Goal: Task Accomplishment & Management: Use online tool/utility

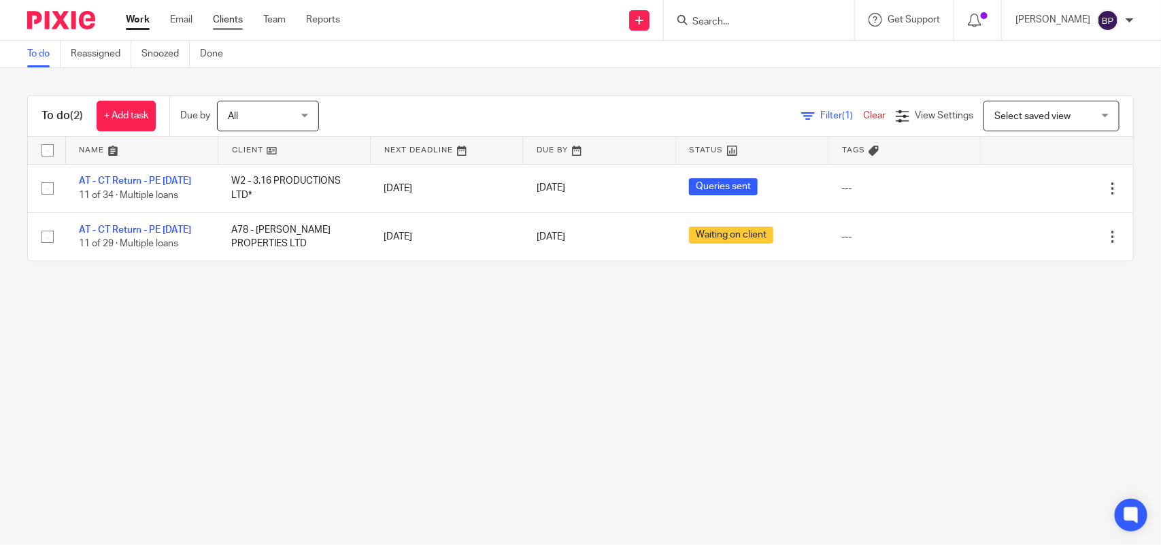
click at [218, 20] on link "Clients" at bounding box center [228, 20] width 30 height 14
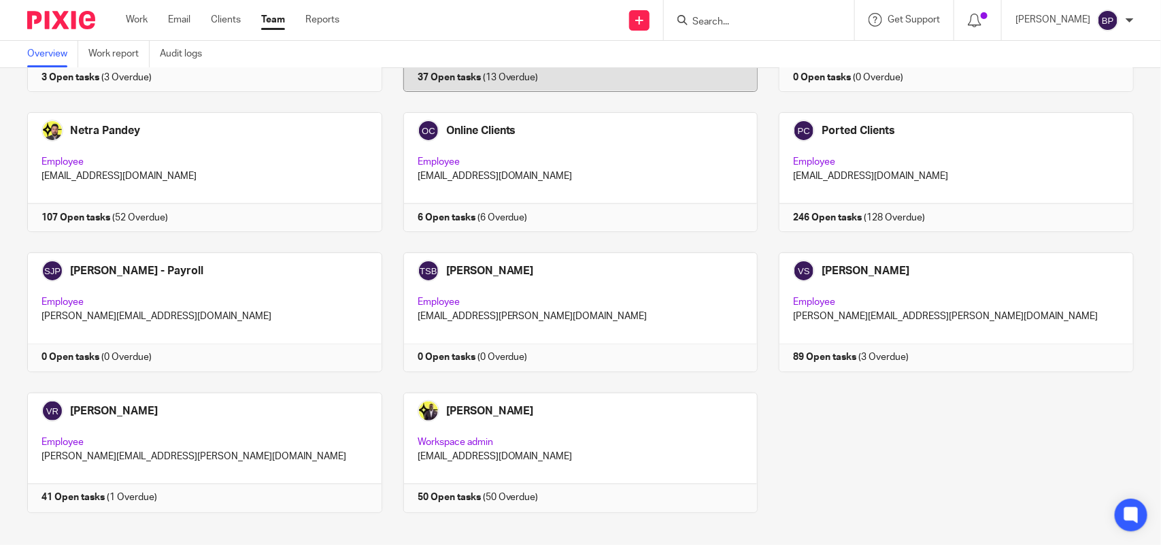
scroll to position [895, 0]
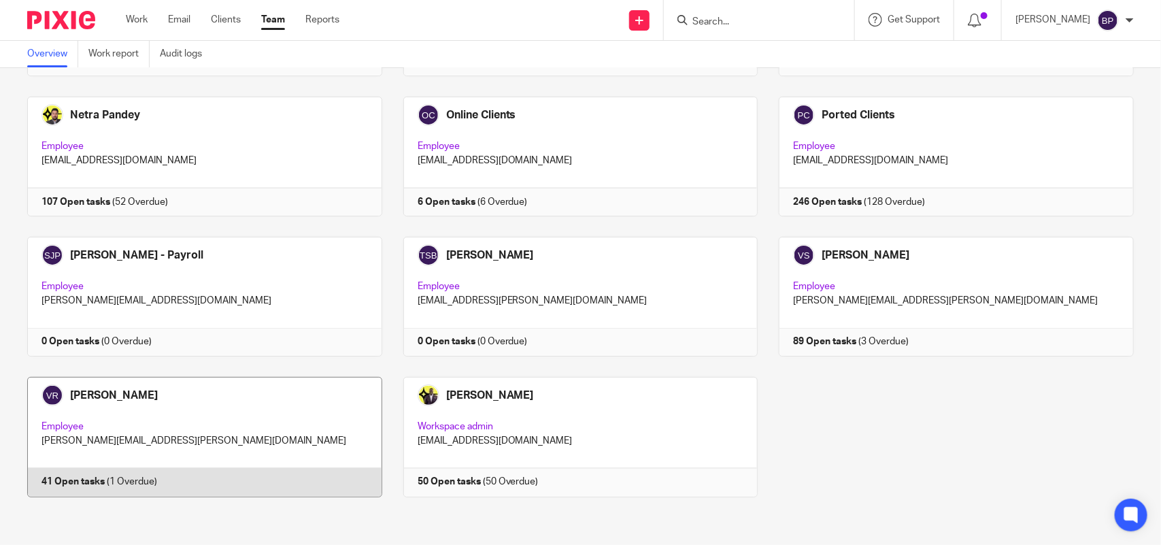
click at [230, 416] on link at bounding box center [194, 437] width 376 height 120
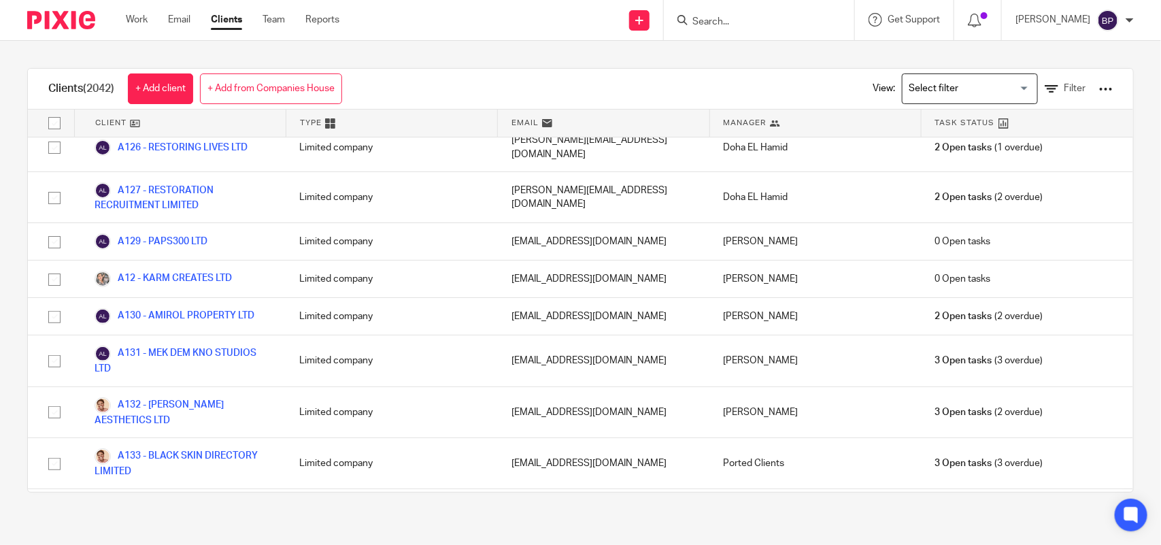
scroll to position [1275, 0]
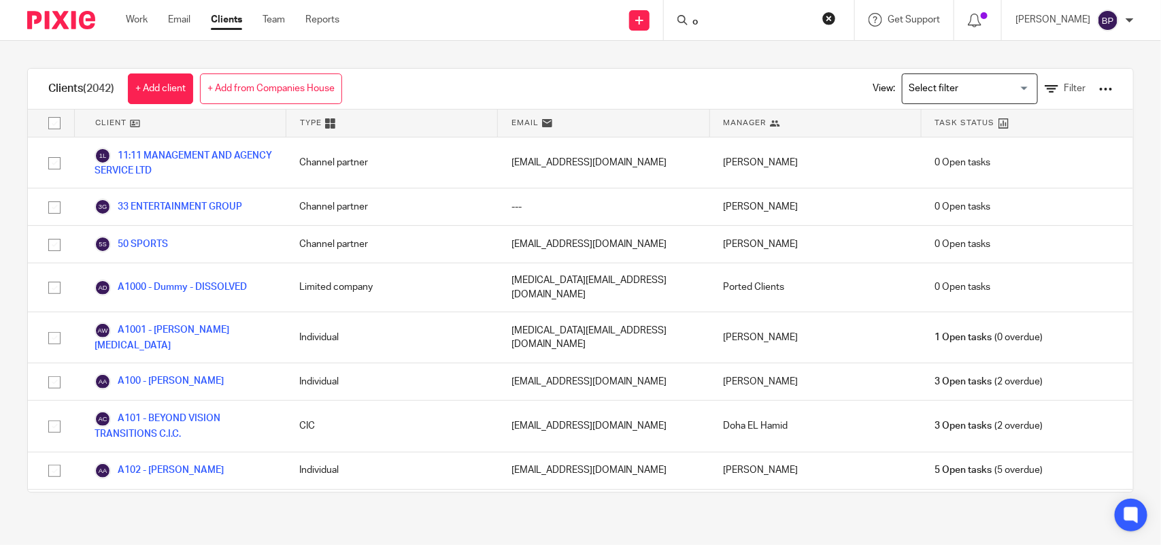
scroll to position [1275, 0]
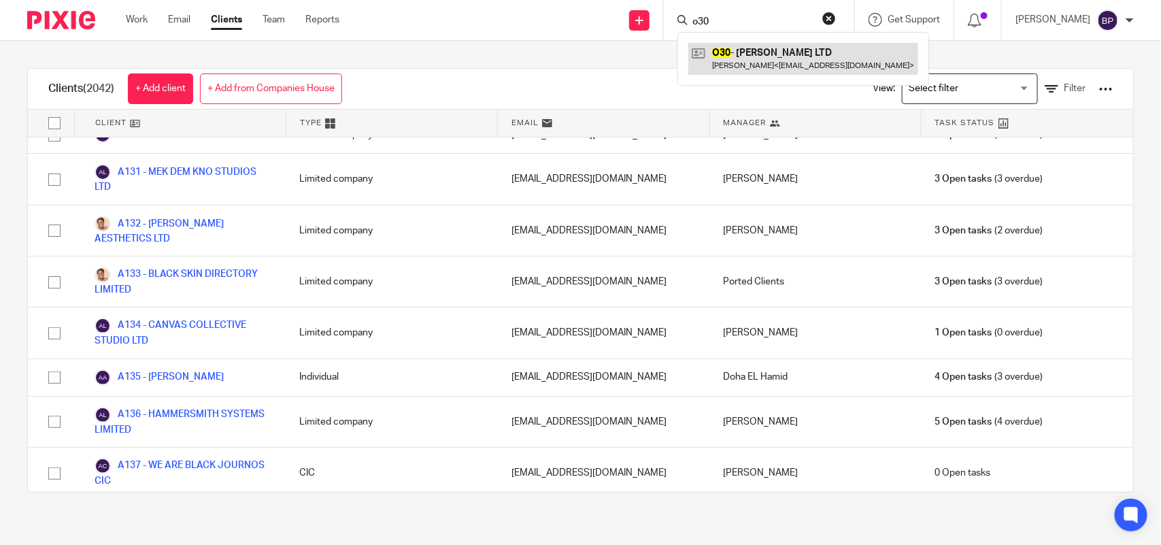
type input "o30"
click at [762, 66] on link at bounding box center [803, 58] width 230 height 31
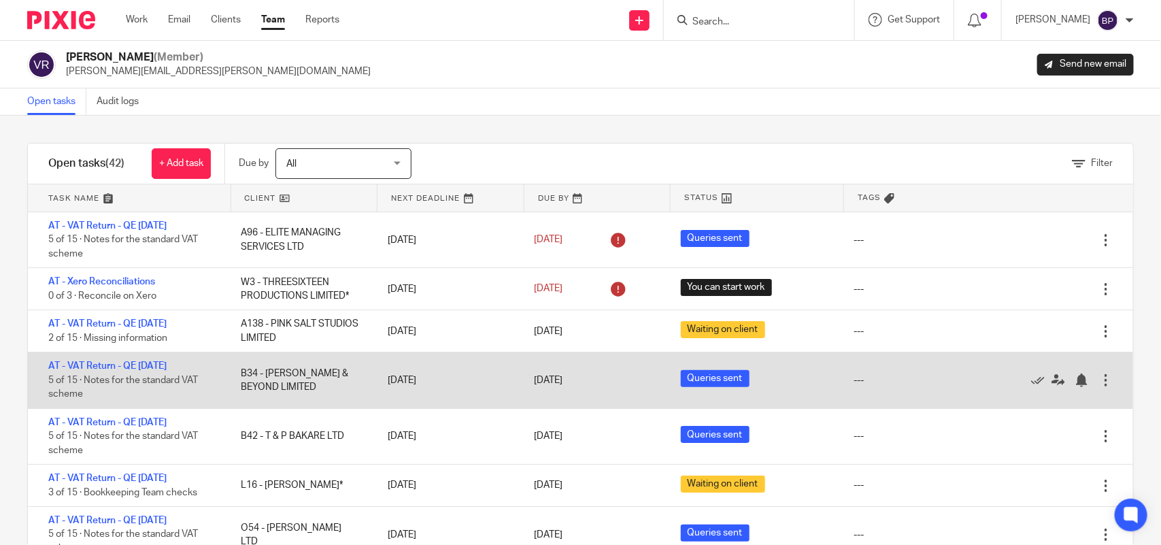
scroll to position [85, 0]
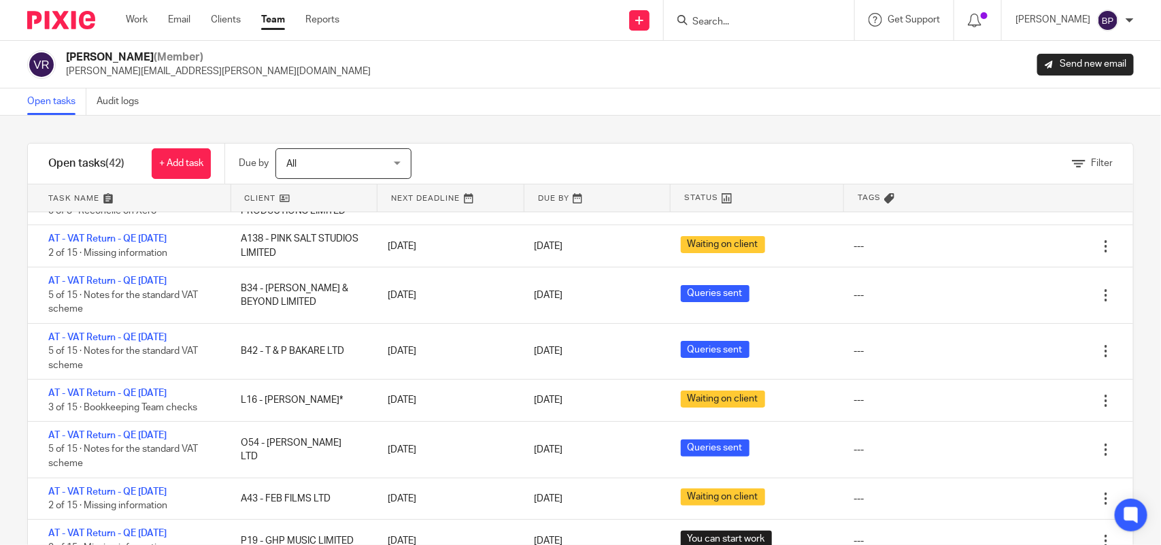
click at [631, 124] on div "Filter tasks Only show tasks matching all of these conditions 1 Client name Is …" at bounding box center [580, 330] width 1161 height 429
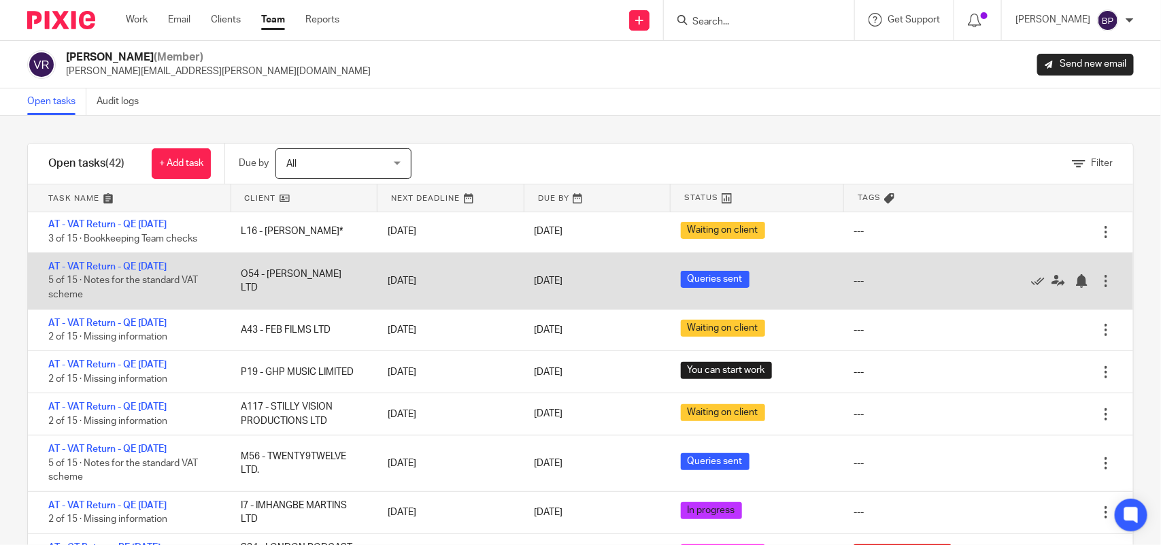
scroll to position [255, 0]
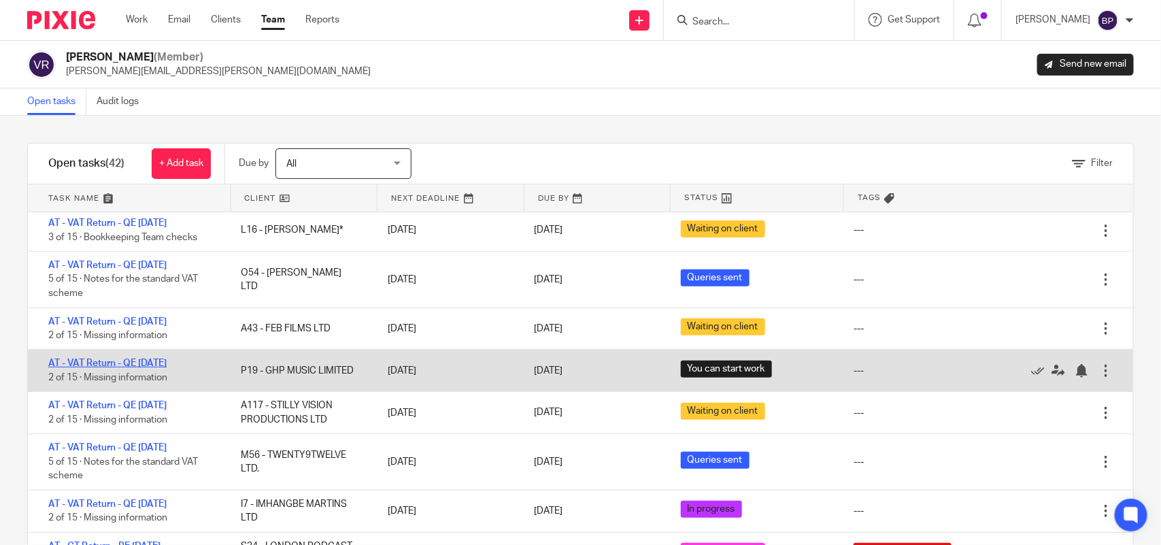
click at [167, 358] on link "AT - VAT Return - QE [DATE]" at bounding box center [107, 363] width 118 height 10
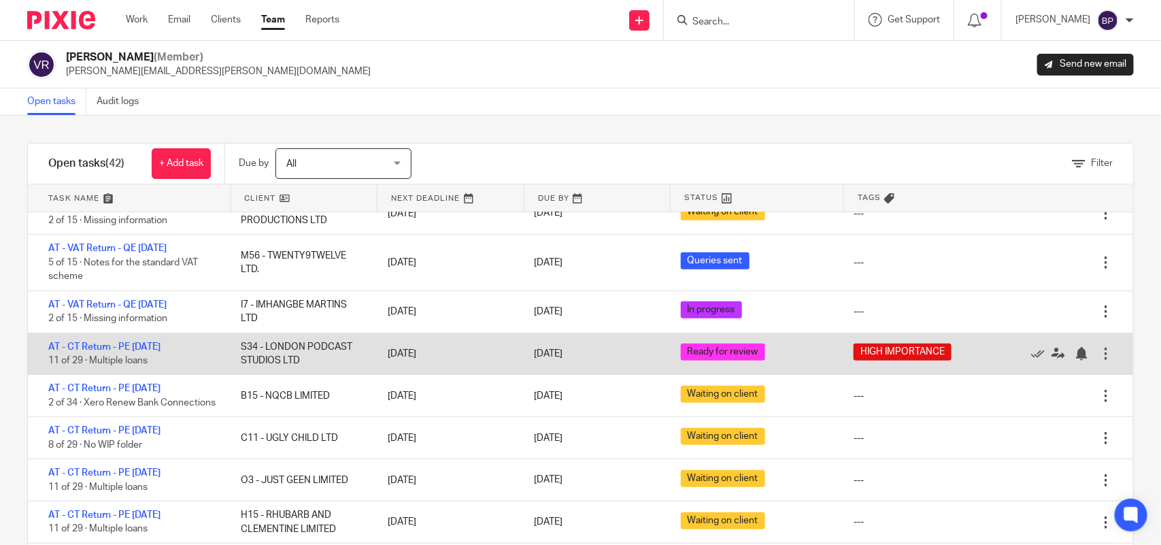
scroll to position [425, 0]
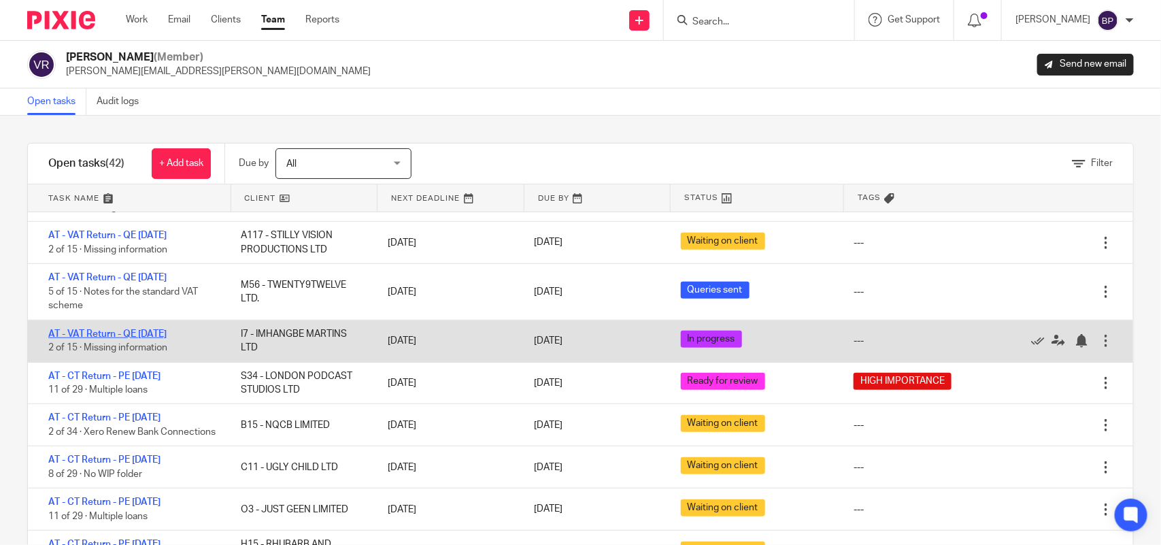
click at [167, 329] on link "AT - VAT Return - QE 31-08-2025" at bounding box center [107, 334] width 118 height 10
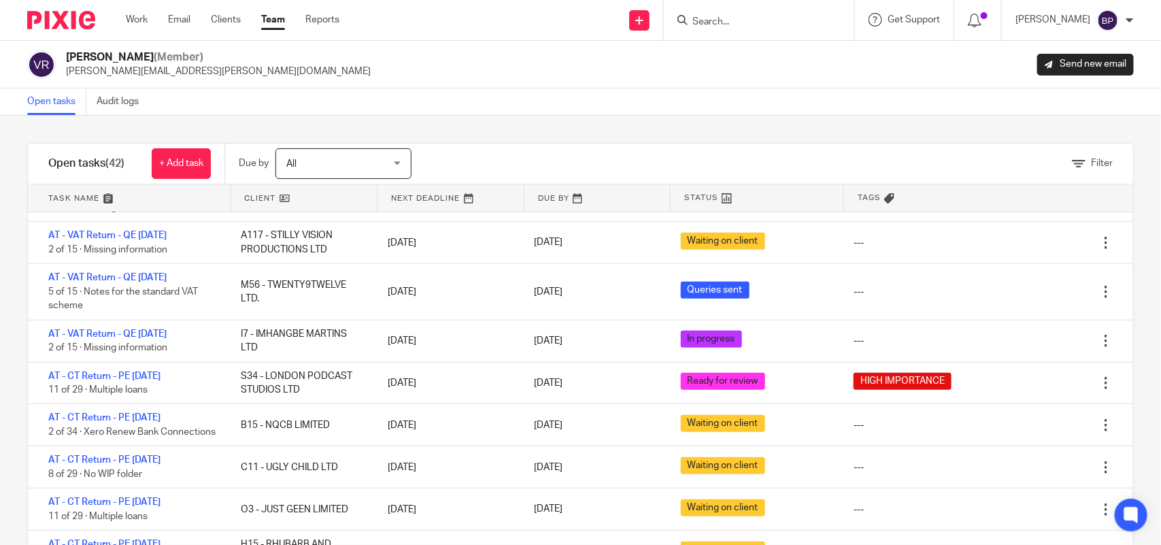
click at [56, 90] on link "Open tasks" at bounding box center [56, 101] width 59 height 27
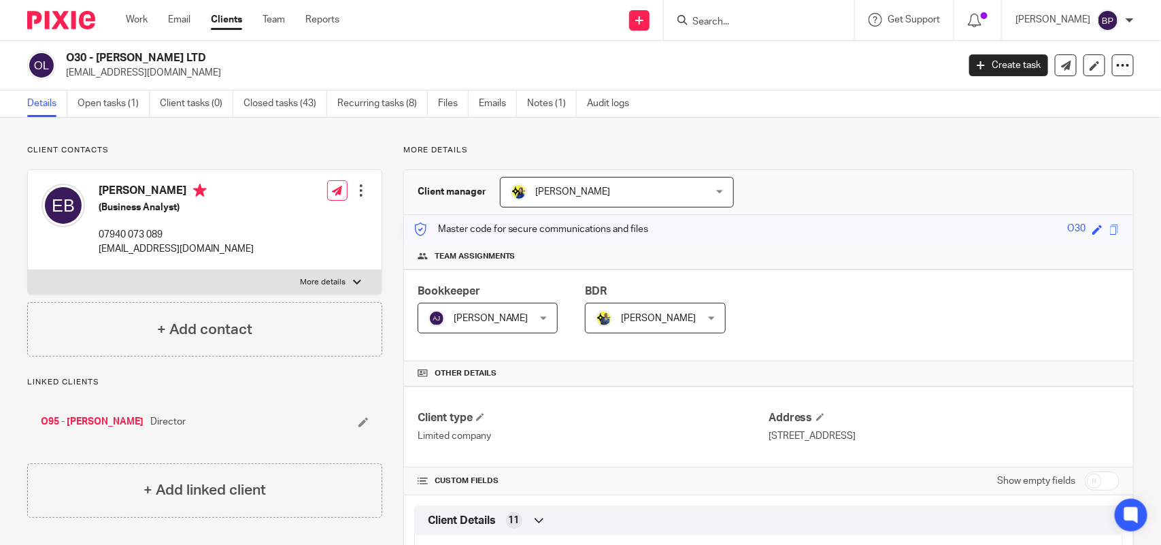
click at [739, 26] on input "Search" at bounding box center [752, 22] width 122 height 12
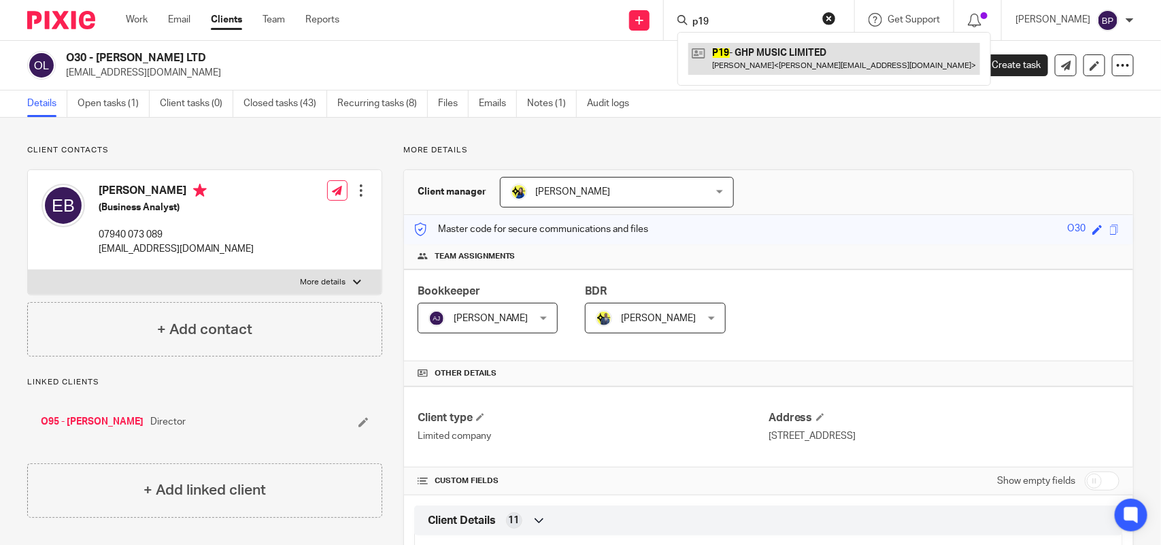
type input "p19"
click at [760, 65] on link at bounding box center [834, 58] width 292 height 31
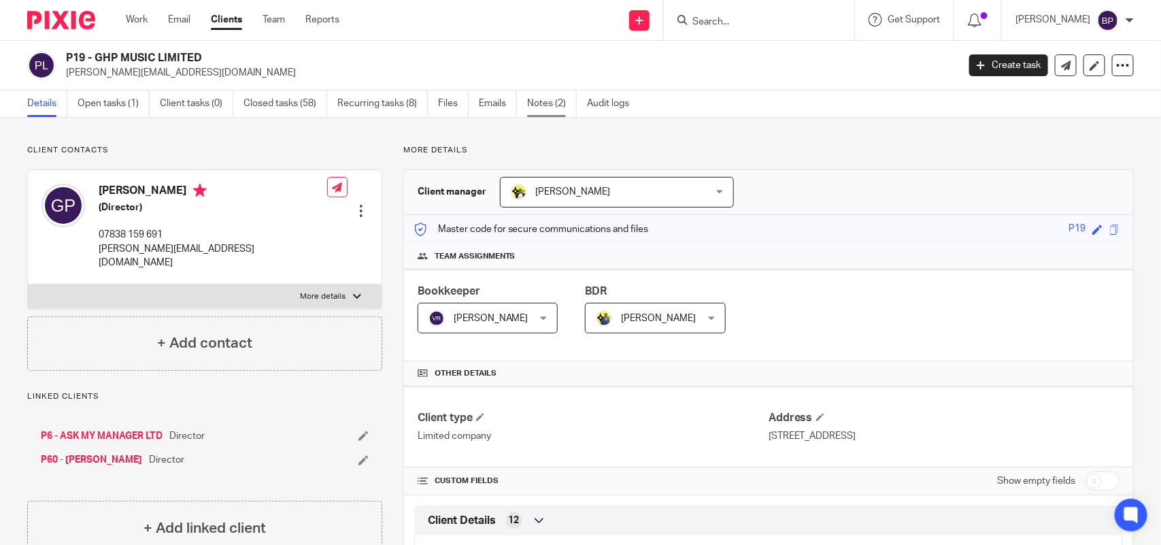
click at [551, 102] on link "Notes (2)" at bounding box center [552, 103] width 50 height 27
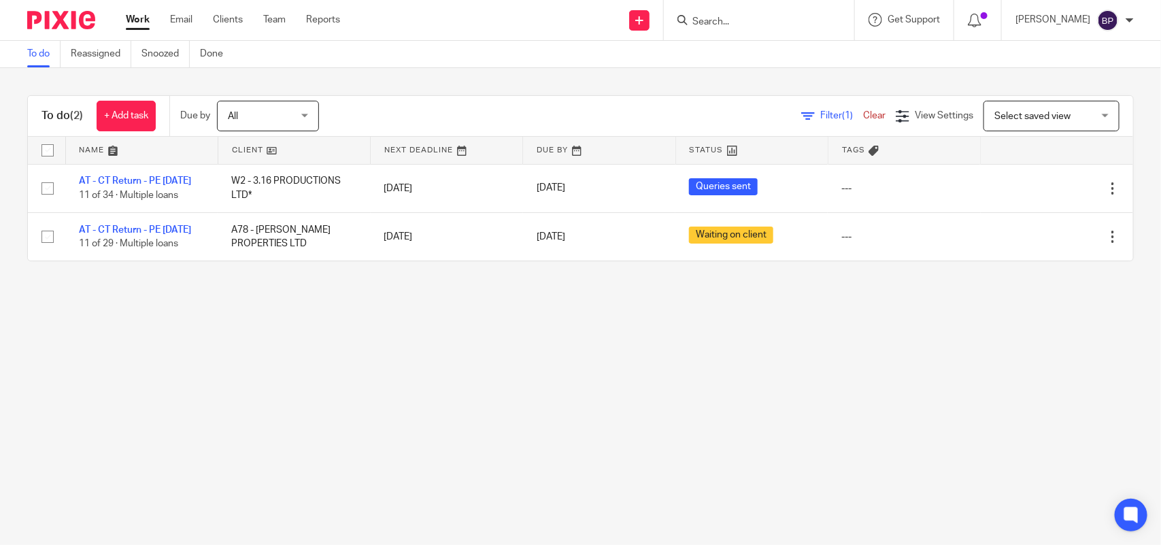
click at [769, 385] on main "To do Reassigned Snoozed Done To do (2) + Add task Due by All All Today Tomorro…" at bounding box center [580, 272] width 1161 height 545
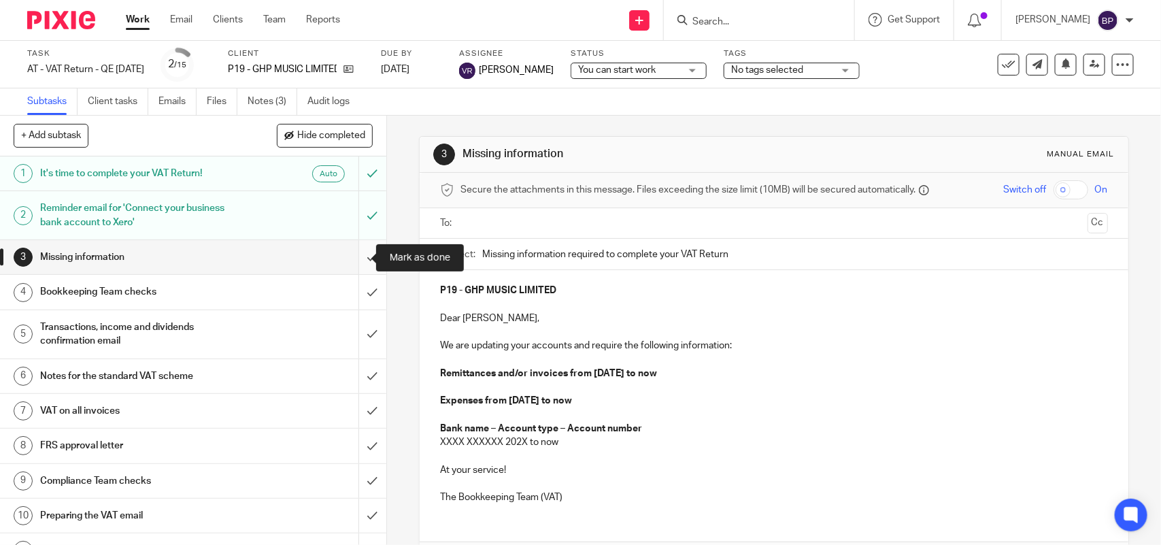
click at [352, 258] on input "submit" at bounding box center [193, 257] width 386 height 34
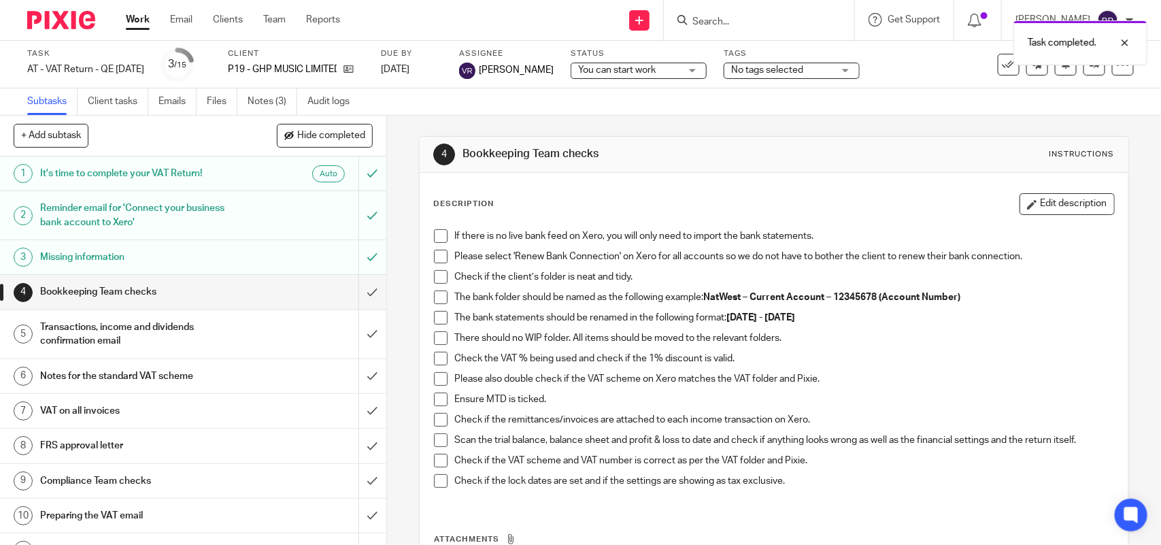
click at [439, 242] on span at bounding box center [441, 236] width 14 height 14
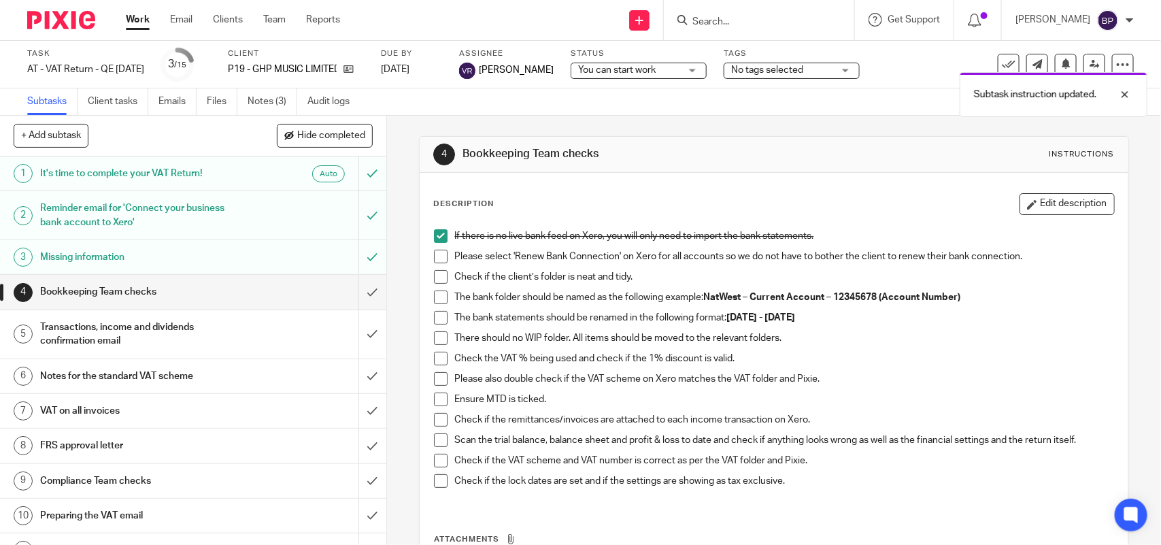
click at [436, 250] on span at bounding box center [441, 257] width 14 height 14
click at [436, 276] on span at bounding box center [441, 277] width 14 height 14
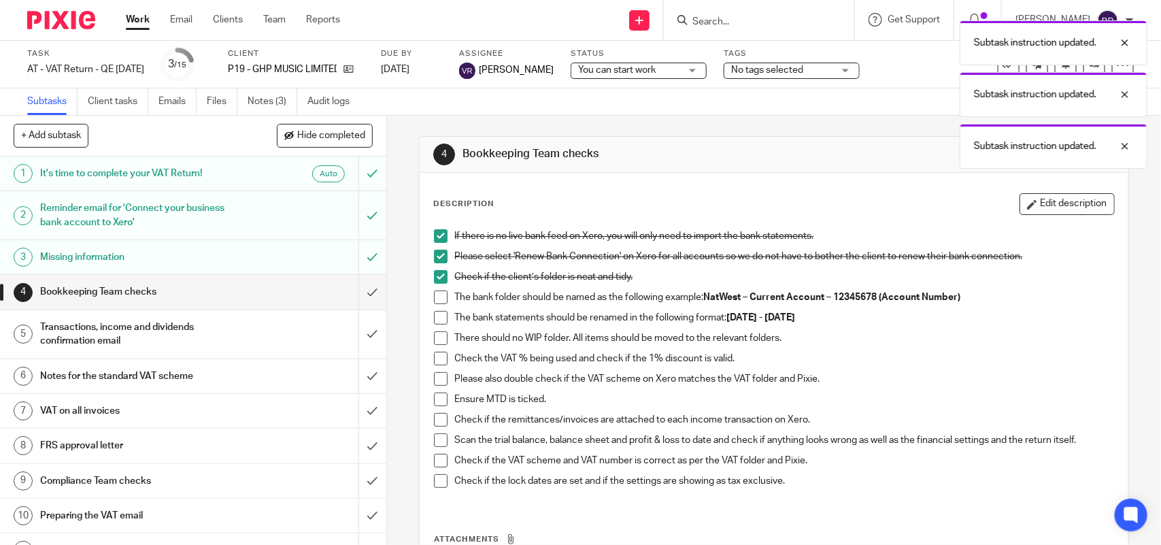
click at [437, 291] on span at bounding box center [441, 297] width 14 height 14
click at [437, 311] on span at bounding box center [441, 318] width 14 height 14
click at [434, 331] on span at bounding box center [441, 338] width 14 height 14
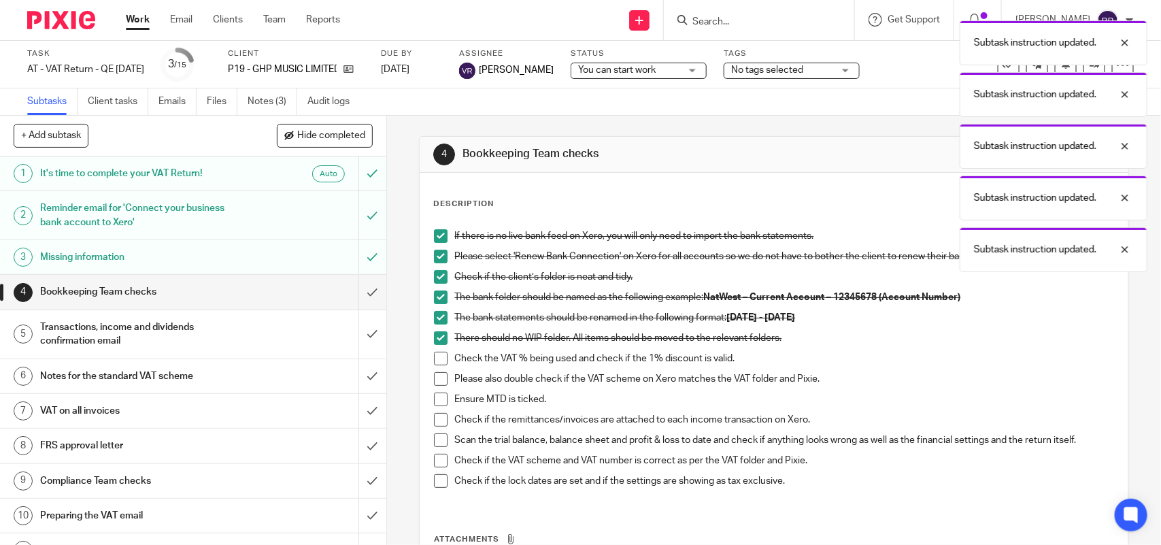
click at [437, 352] on span at bounding box center [441, 359] width 14 height 14
click at [439, 388] on li "Please also double check if the VAT scheme on Xero matches the VAT folder and P…" at bounding box center [774, 382] width 680 height 20
click at [436, 380] on span at bounding box center [441, 379] width 14 height 14
click at [435, 402] on span at bounding box center [441, 399] width 14 height 14
click at [435, 420] on span at bounding box center [441, 420] width 14 height 14
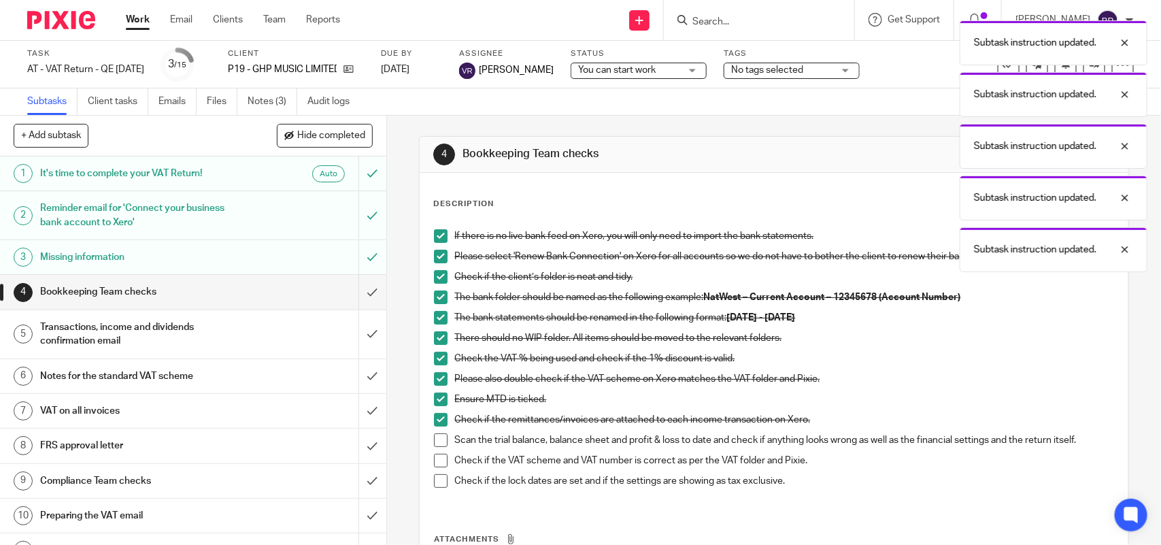
click at [436, 444] on span at bounding box center [441, 440] width 14 height 14
drag, startPoint x: 437, startPoint y: 456, endPoint x: 436, endPoint y: 471, distance: 15.7
click at [437, 456] on span at bounding box center [441, 461] width 14 height 14
click at [436, 482] on span at bounding box center [441, 481] width 14 height 14
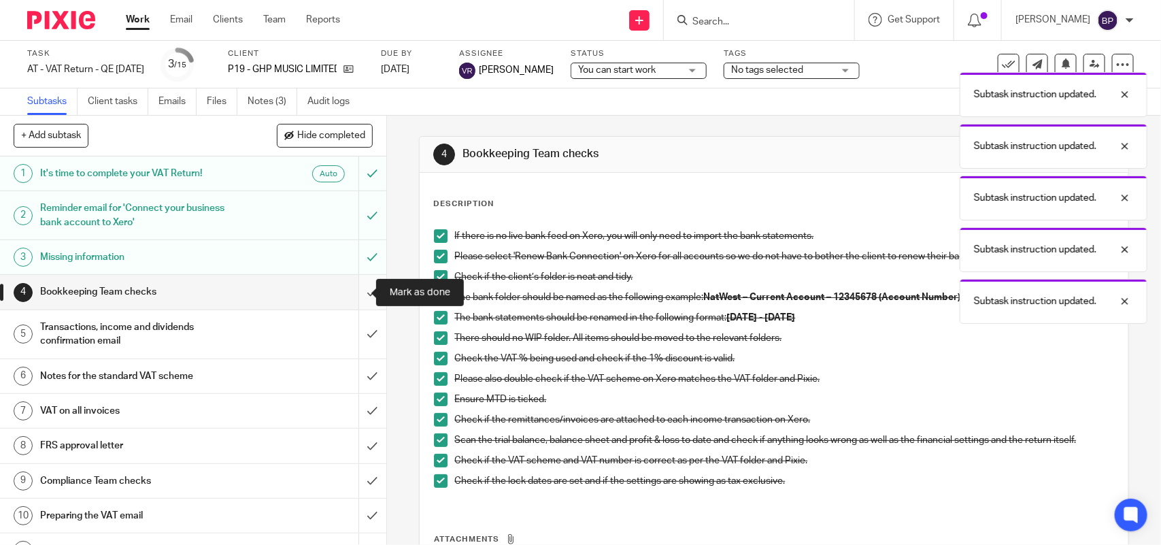
click at [361, 290] on input "submit" at bounding box center [193, 292] width 386 height 34
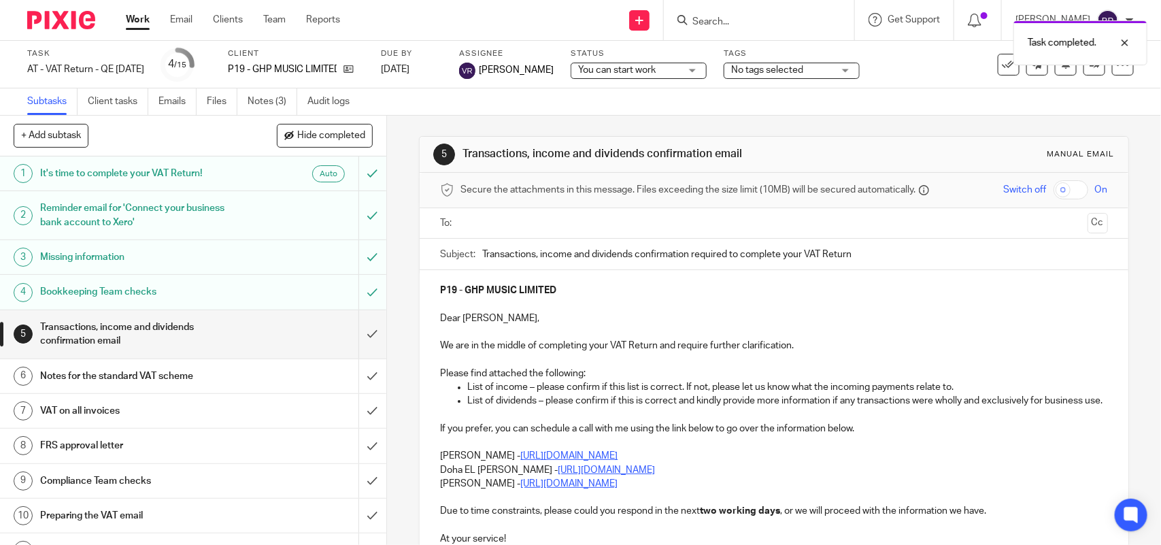
click at [538, 250] on input "Transactions, income and dividends confirmation required to complete your VAT R…" at bounding box center [794, 254] width 625 height 31
type input "Transactions and income confirmation required to complete your VAT Return"
click at [461, 396] on ul "List of dividends – please confirm if this is correct and kindly provide more i…" at bounding box center [773, 401] width 667 height 14
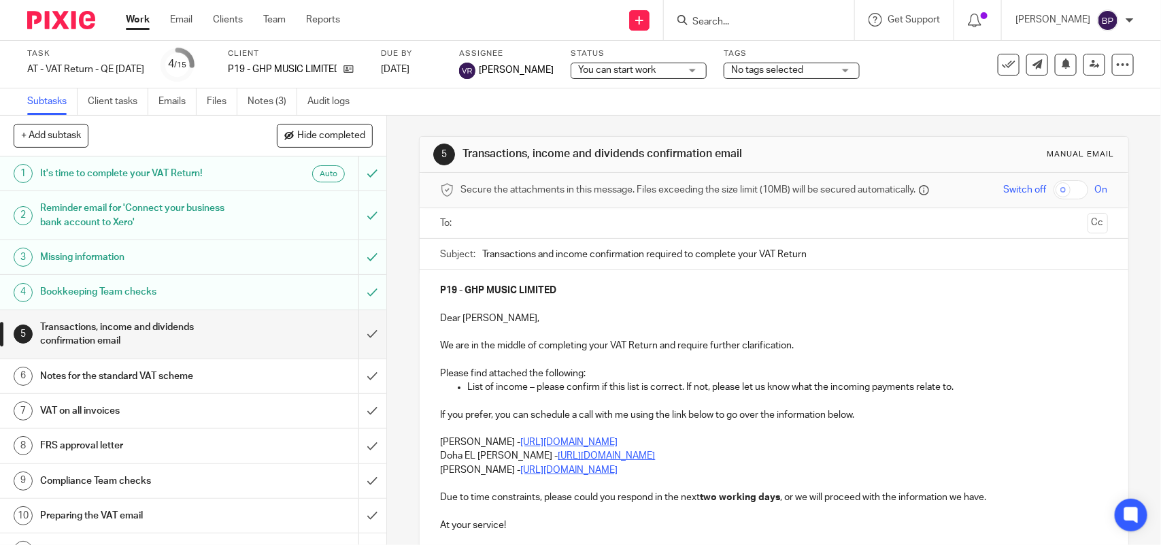
click at [551, 250] on input "Transactions and income confirmation required to complete your VAT Return" at bounding box center [794, 254] width 625 height 31
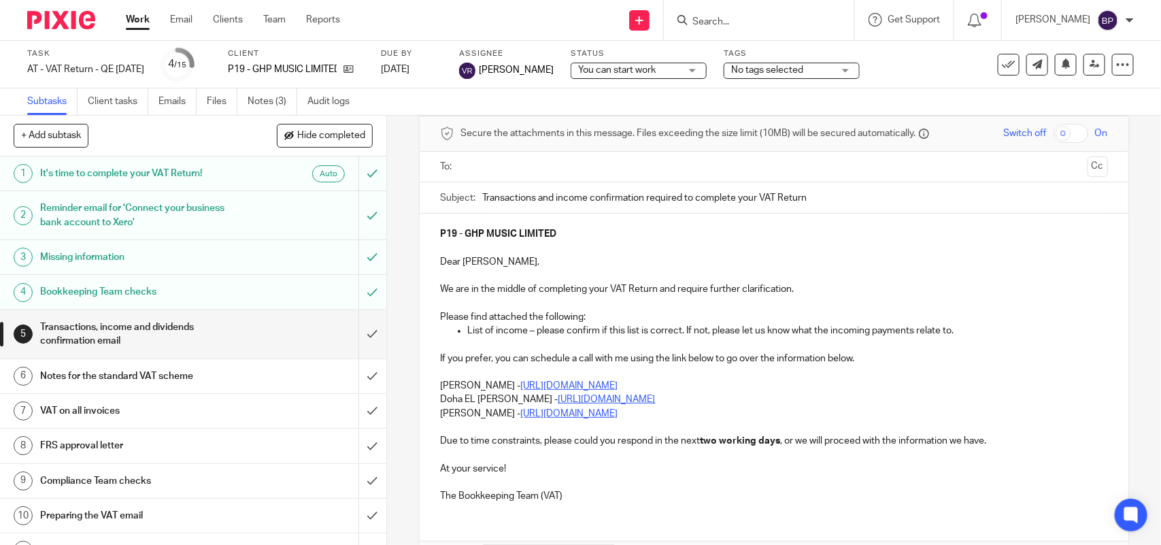
scroll to position [85, 0]
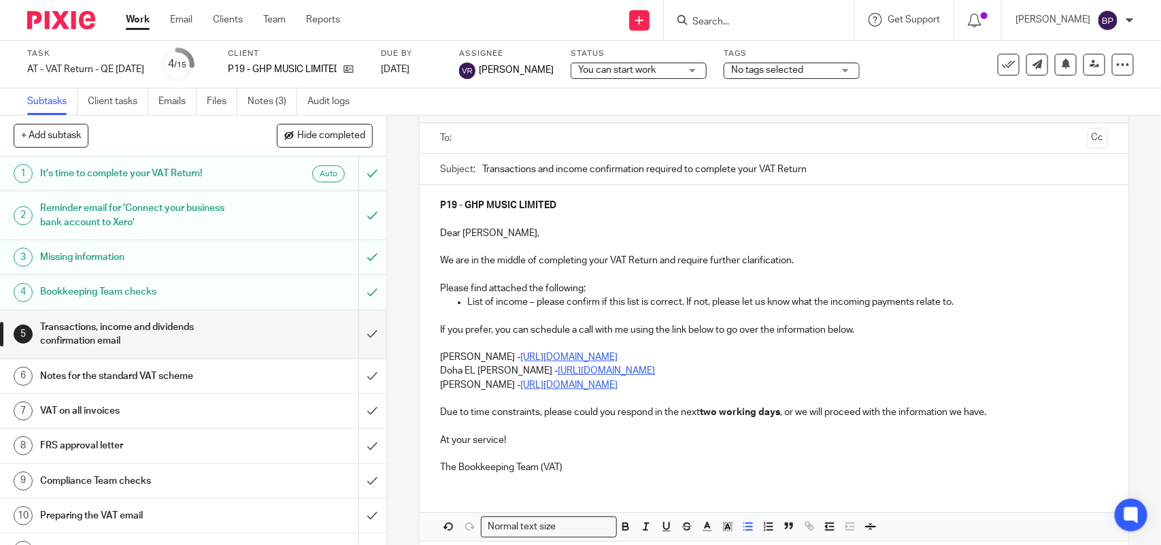
click at [433, 369] on div "P19 - GHP MUSIC LIMITED Dear George, We are in the middle of completing your VA…" at bounding box center [774, 334] width 708 height 299
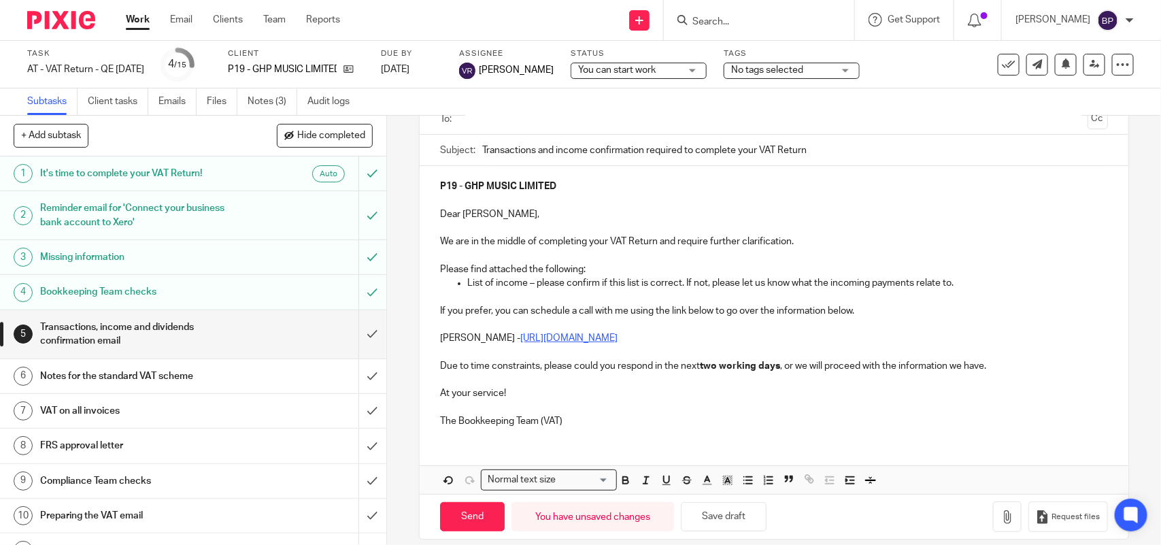
scroll to position [120, 0]
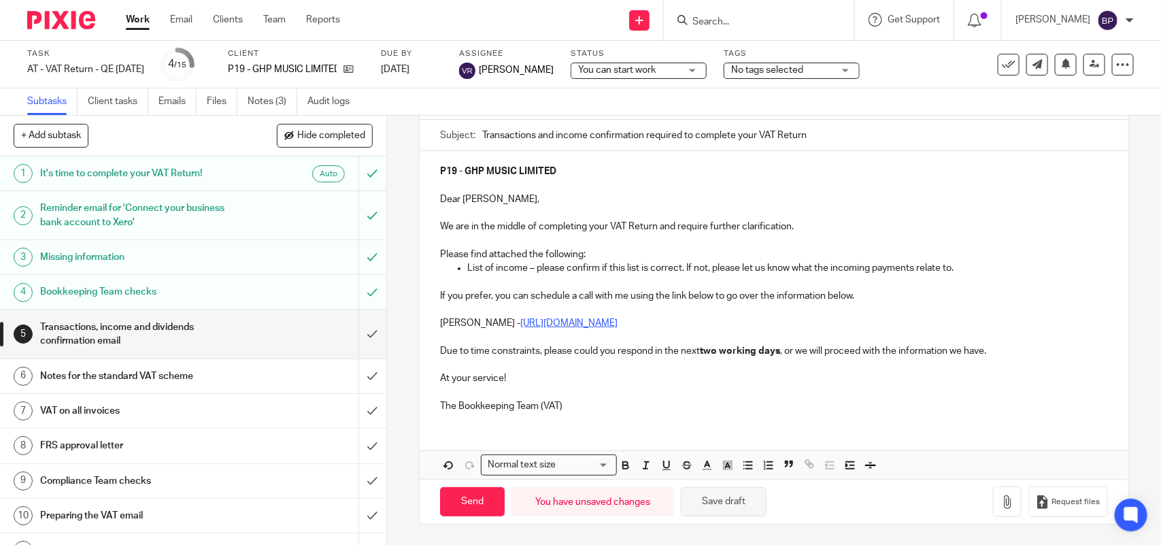
click at [746, 495] on button "Save draft" at bounding box center [724, 501] width 86 height 29
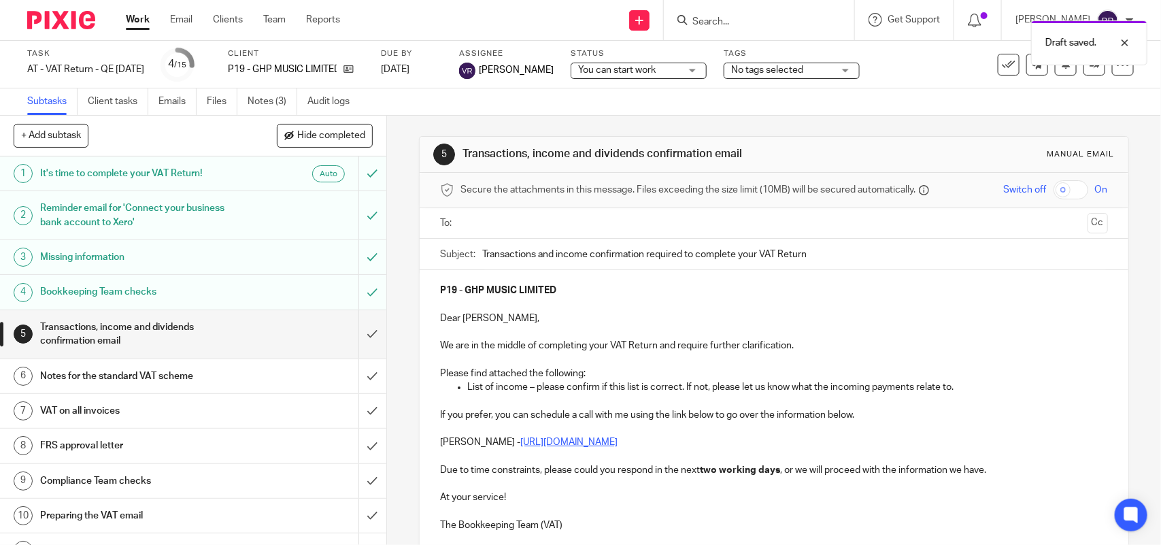
click at [569, 214] on ul at bounding box center [774, 223] width 625 height 22
click at [586, 226] on input "text" at bounding box center [773, 224] width 616 height 16
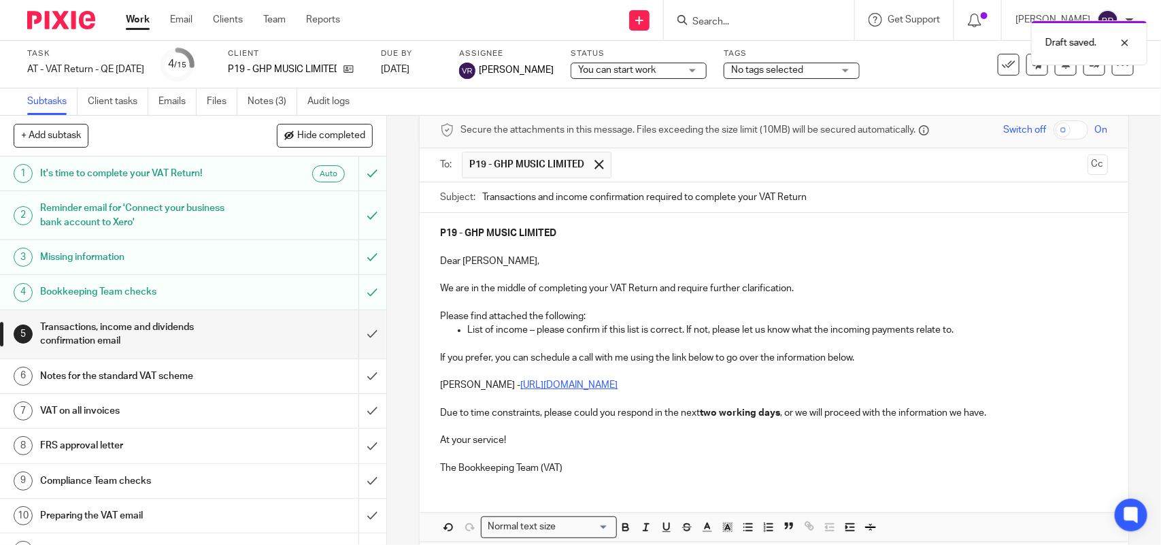
scroll to position [124, 0]
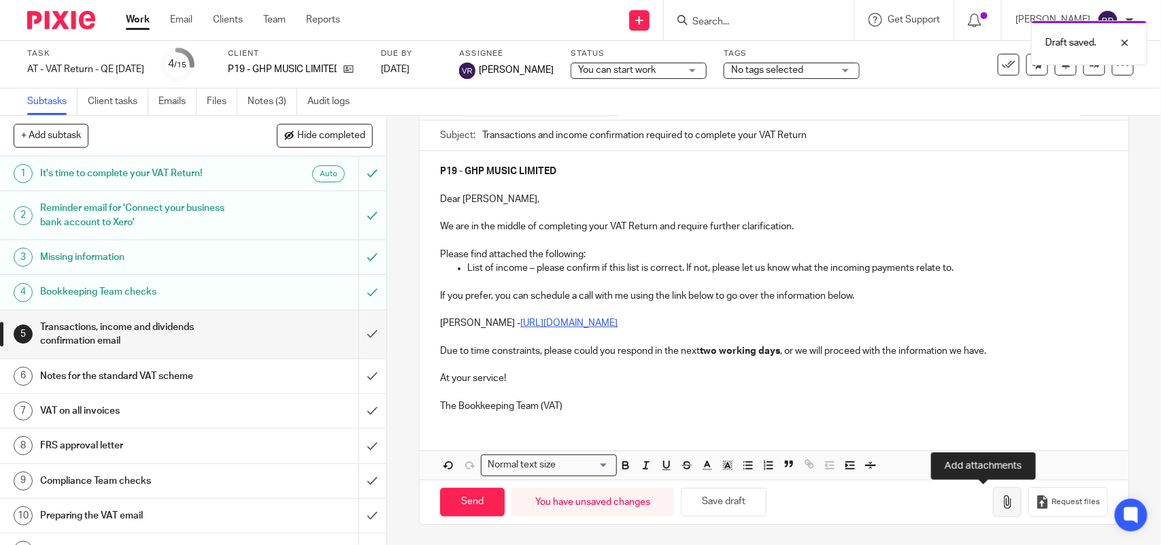
click at [1001, 504] on icon "button" at bounding box center [1008, 502] width 14 height 14
click at [1001, 500] on icon "button" at bounding box center [1008, 502] width 14 height 14
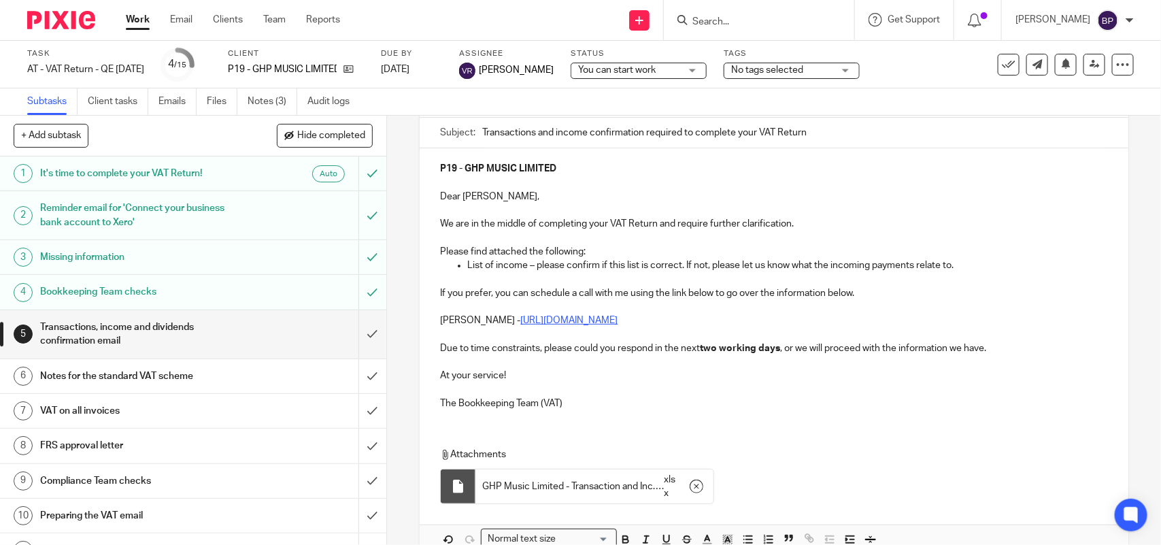
scroll to position [0, 0]
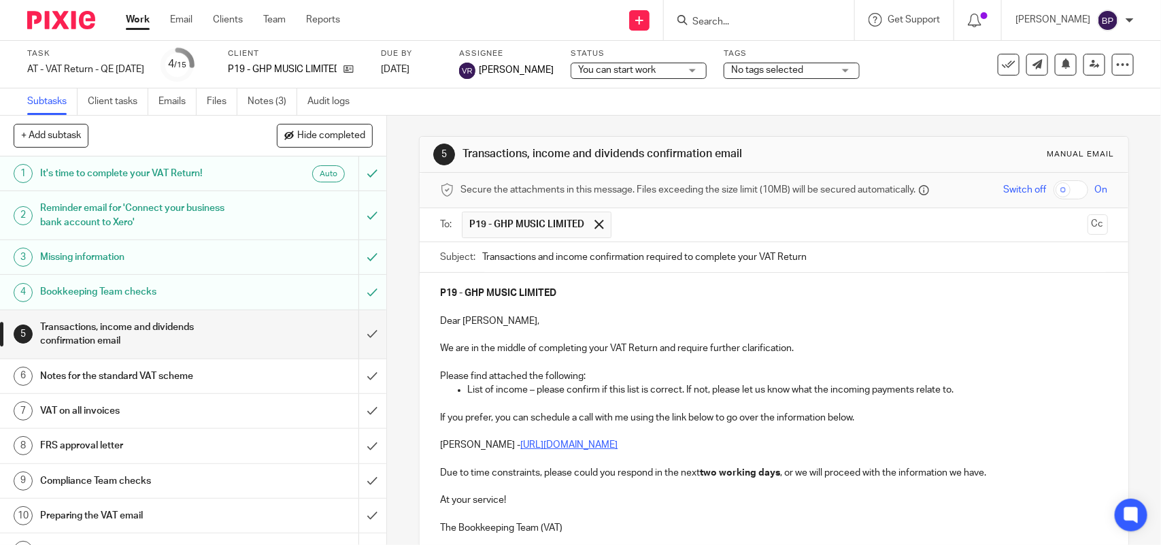
click at [646, 63] on span "You can start work" at bounding box center [629, 70] width 102 height 14
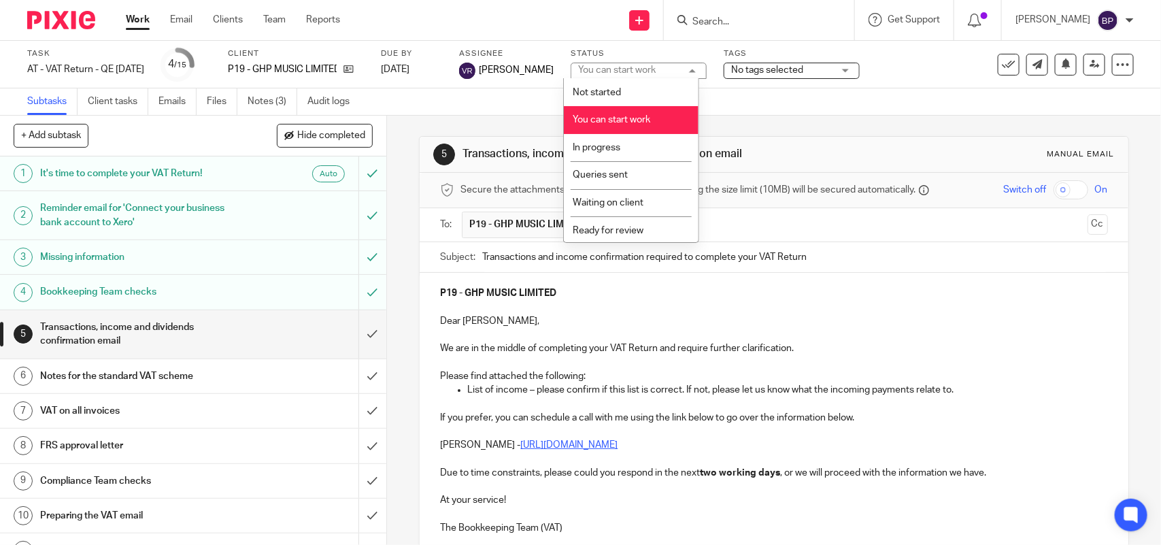
scroll to position [55, 0]
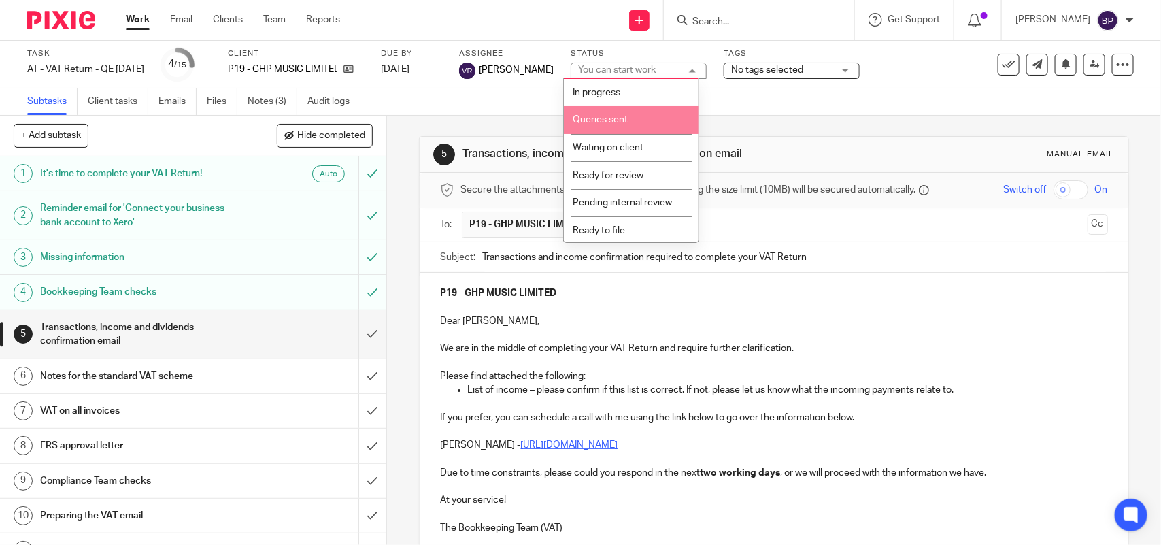
click at [658, 117] on li "Queries sent" at bounding box center [631, 120] width 135 height 28
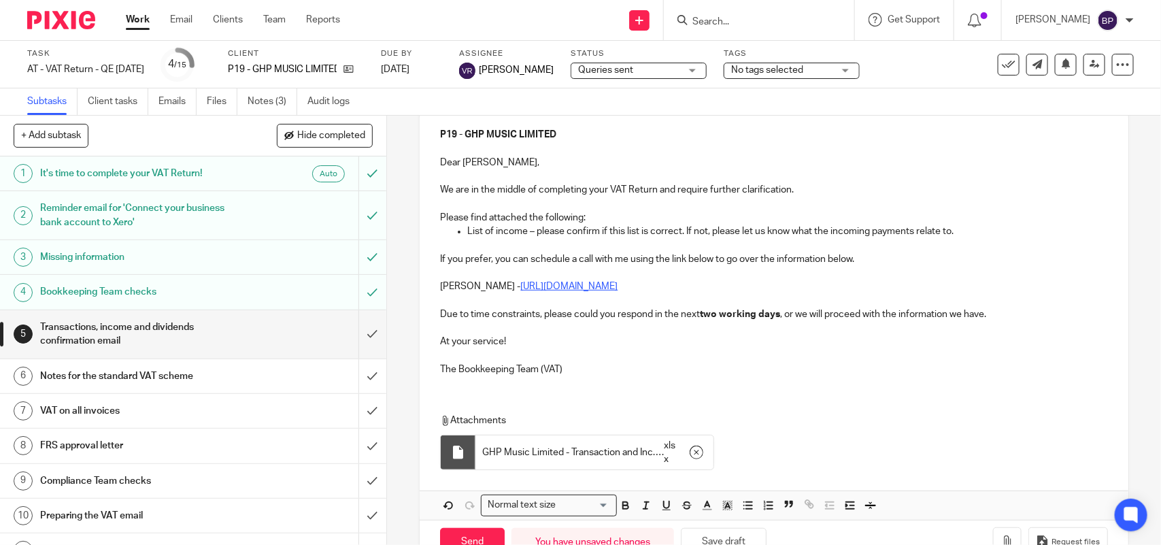
scroll to position [170, 0]
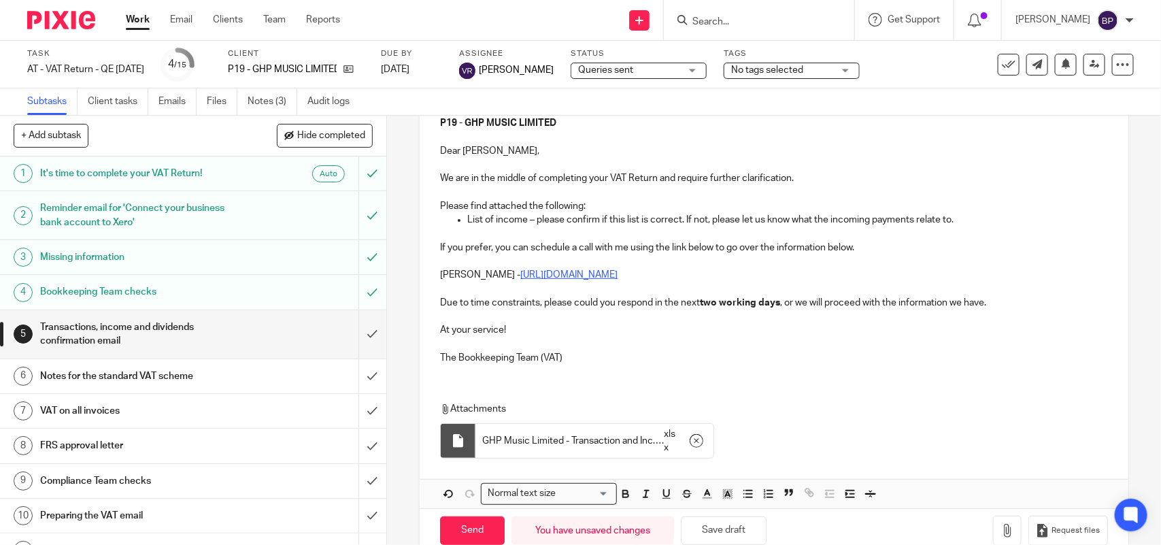
drag, startPoint x: 699, startPoint y: 437, endPoint x: 780, endPoint y: 429, distance: 81.4
click at [702, 437] on button "button" at bounding box center [696, 441] width 20 height 22
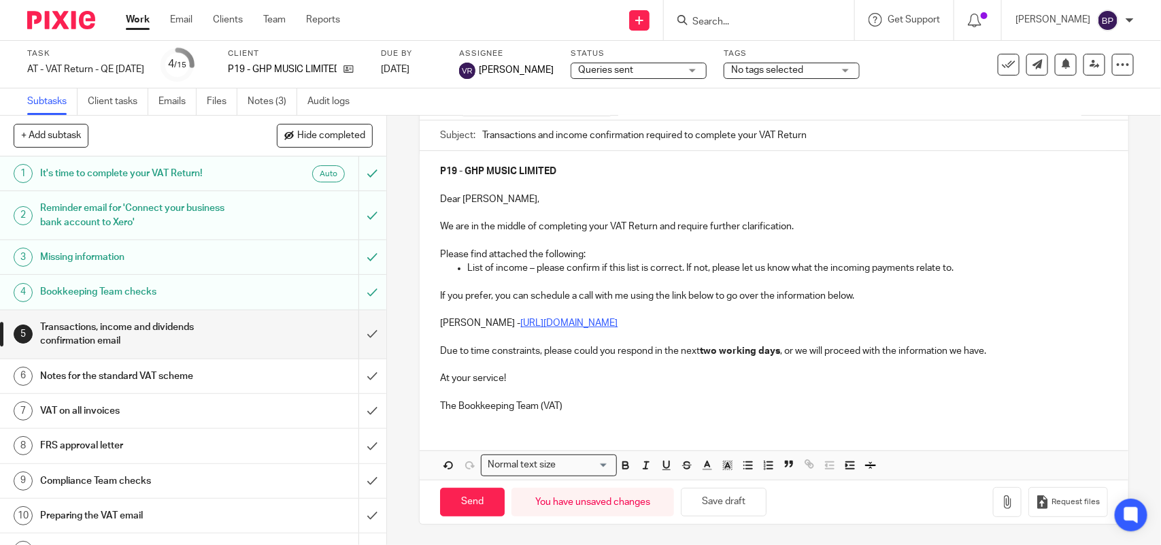
drag, startPoint x: 752, startPoint y: 495, endPoint x: 786, endPoint y: 415, distance: 86.3
click at [750, 495] on button "Save draft" at bounding box center [724, 502] width 86 height 29
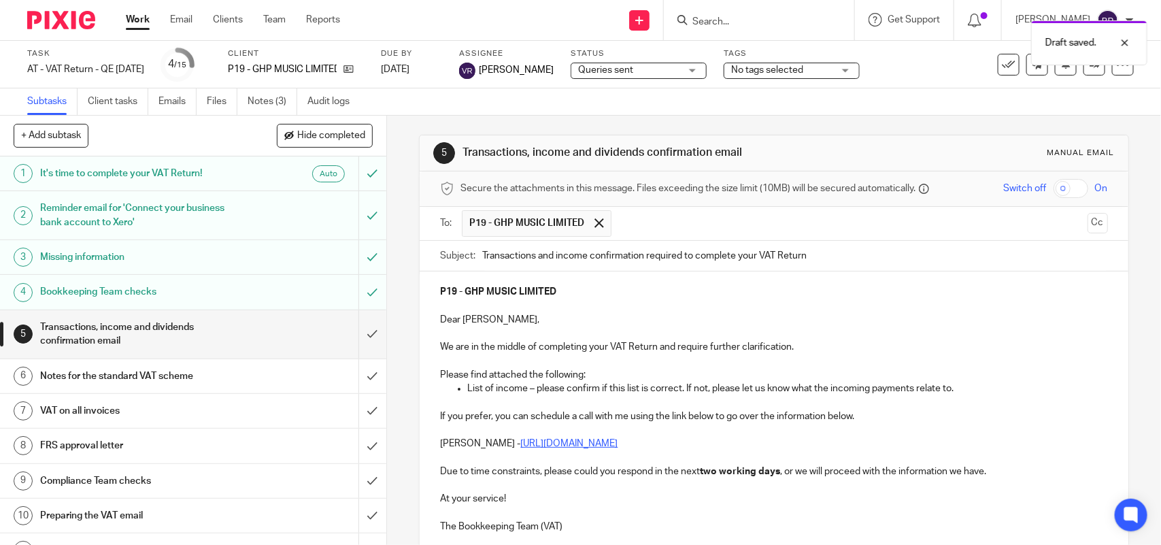
scroll to position [0, 0]
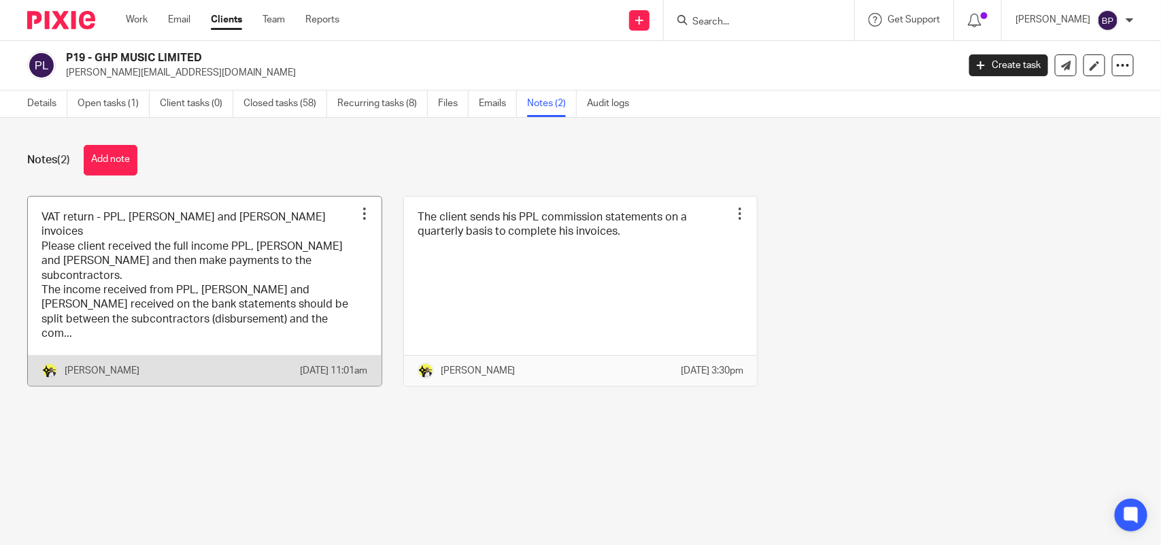
click at [269, 270] on link at bounding box center [205, 291] width 354 height 189
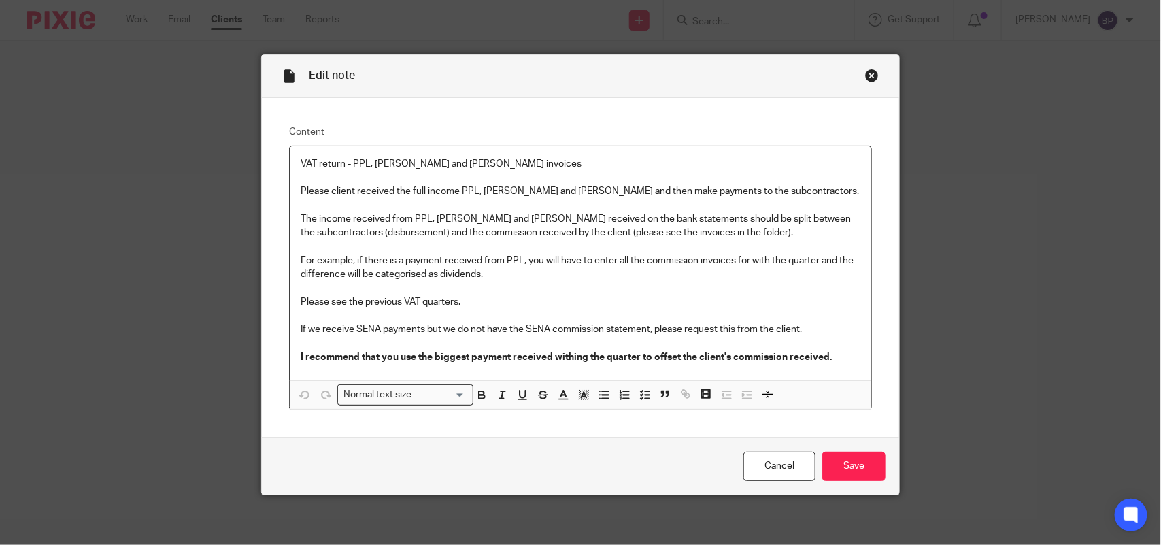
click at [865, 72] on div "Close this dialog window" at bounding box center [872, 76] width 14 height 14
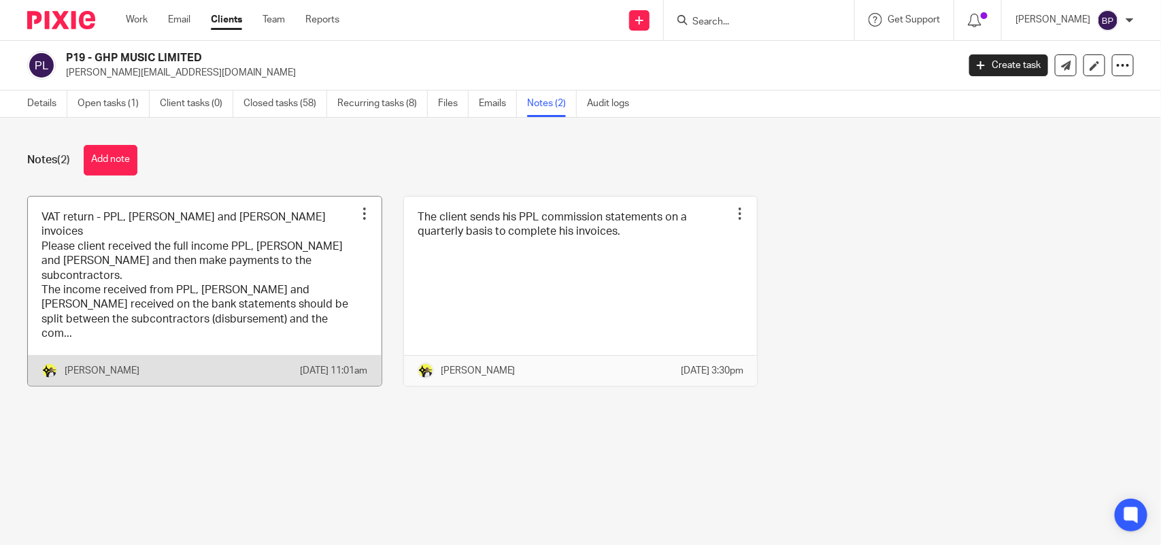
click at [209, 254] on link at bounding box center [205, 291] width 354 height 189
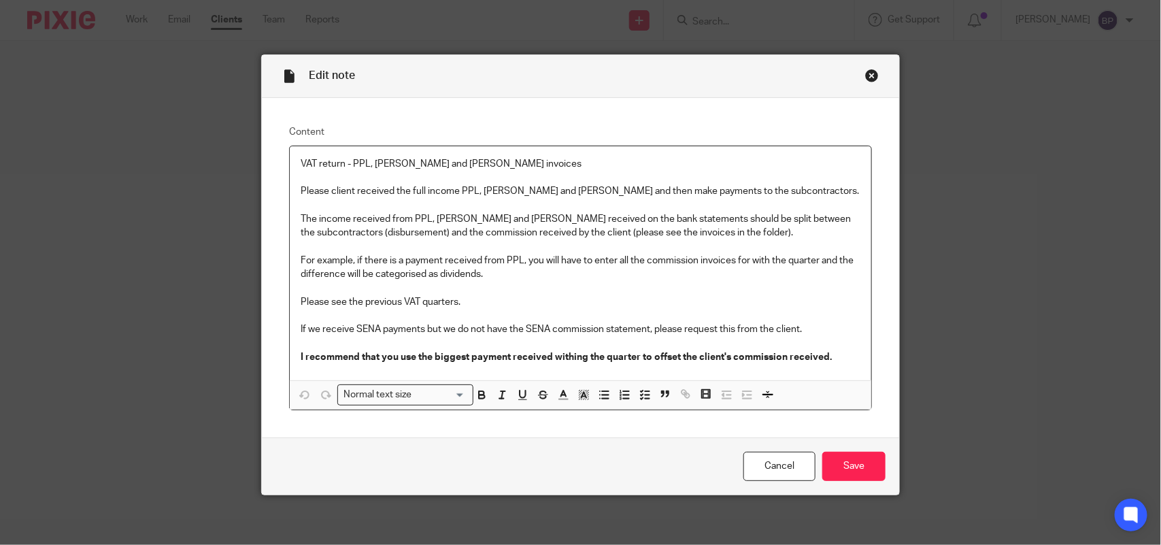
click at [867, 73] on div "Close this dialog window" at bounding box center [872, 76] width 14 height 14
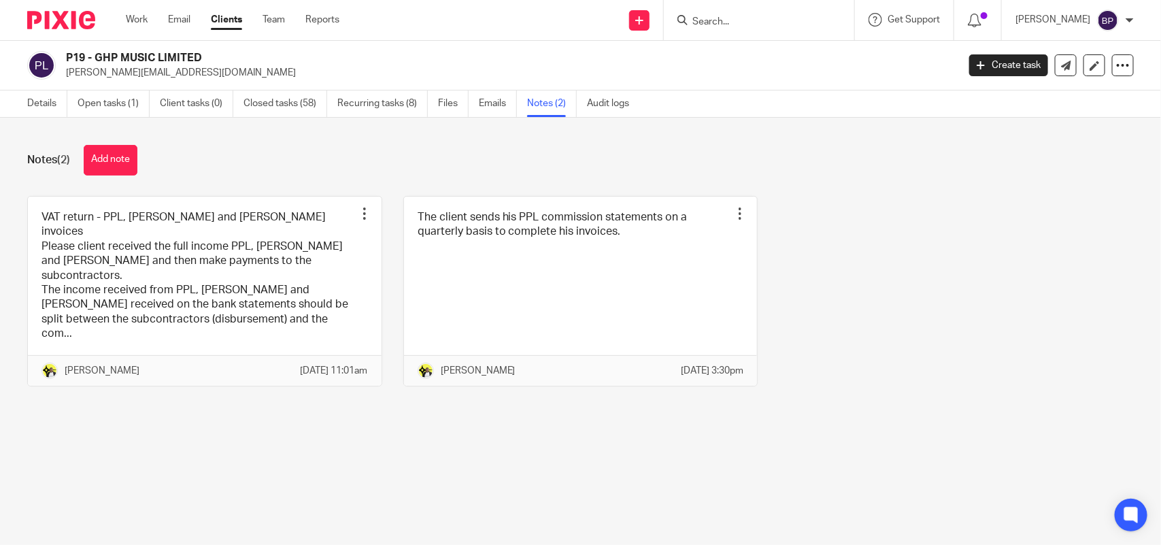
click at [746, 163] on div "Notes (2) Add note" at bounding box center [580, 160] width 1107 height 31
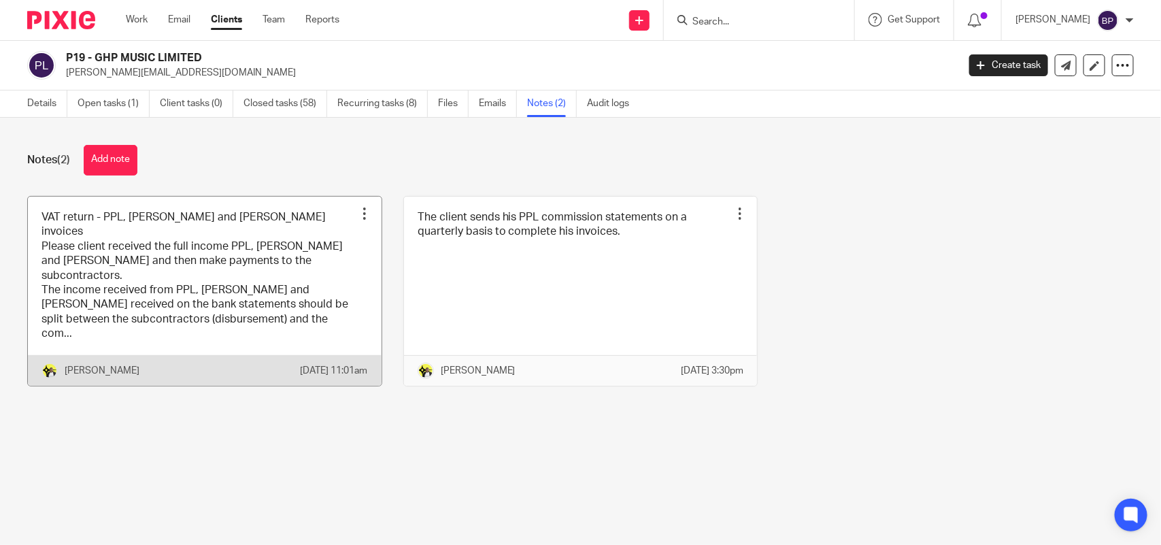
click at [261, 267] on link at bounding box center [205, 291] width 354 height 189
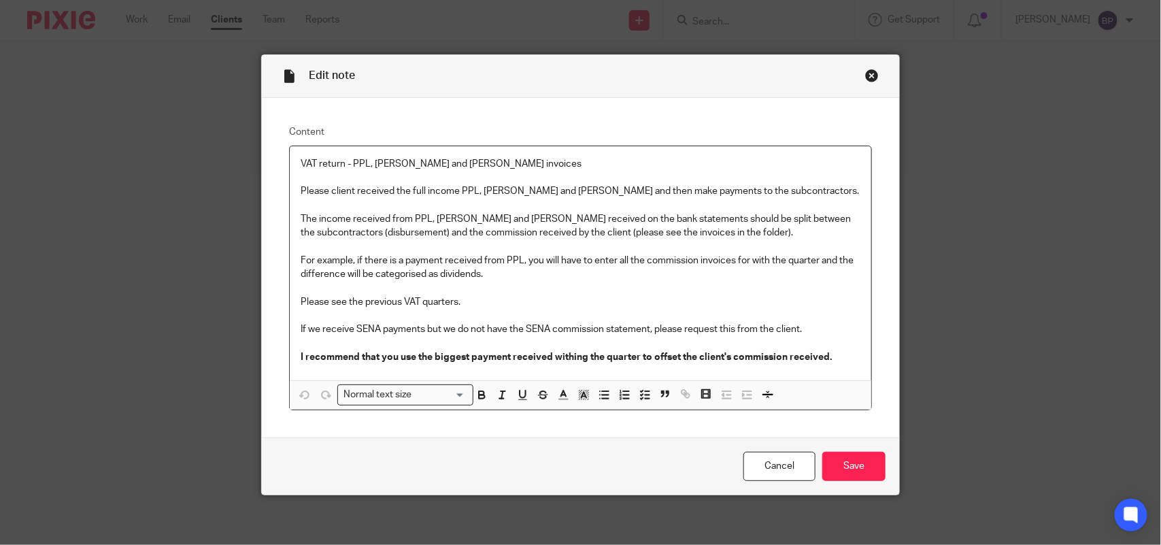
click at [869, 73] on div "Close this dialog window" at bounding box center [872, 76] width 14 height 14
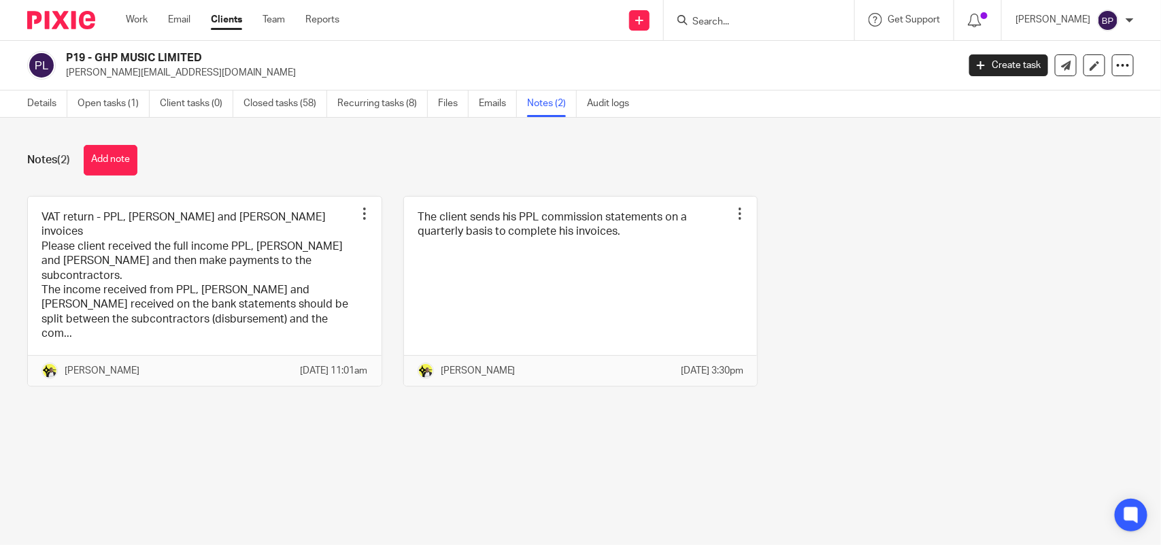
click at [722, 31] on div at bounding box center [759, 20] width 190 height 40
click at [725, 22] on input "Search" at bounding box center [752, 22] width 122 height 12
paste input "LONDON PODCAST STUDIOS LTD"
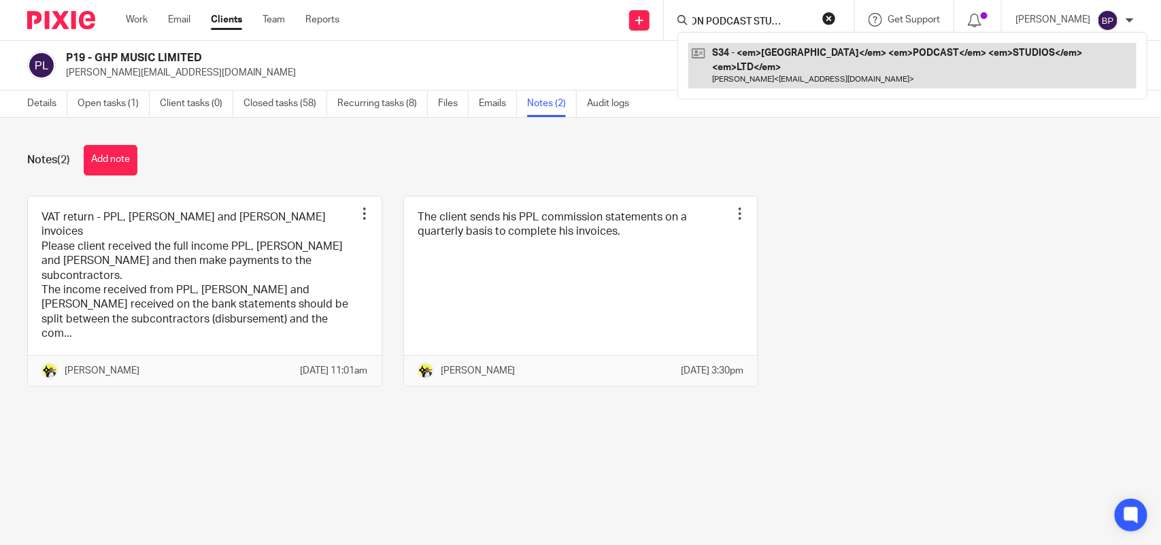
type input "LONDON PODCAST STUDIOS LTD"
click at [722, 49] on link at bounding box center [908, 66] width 456 height 46
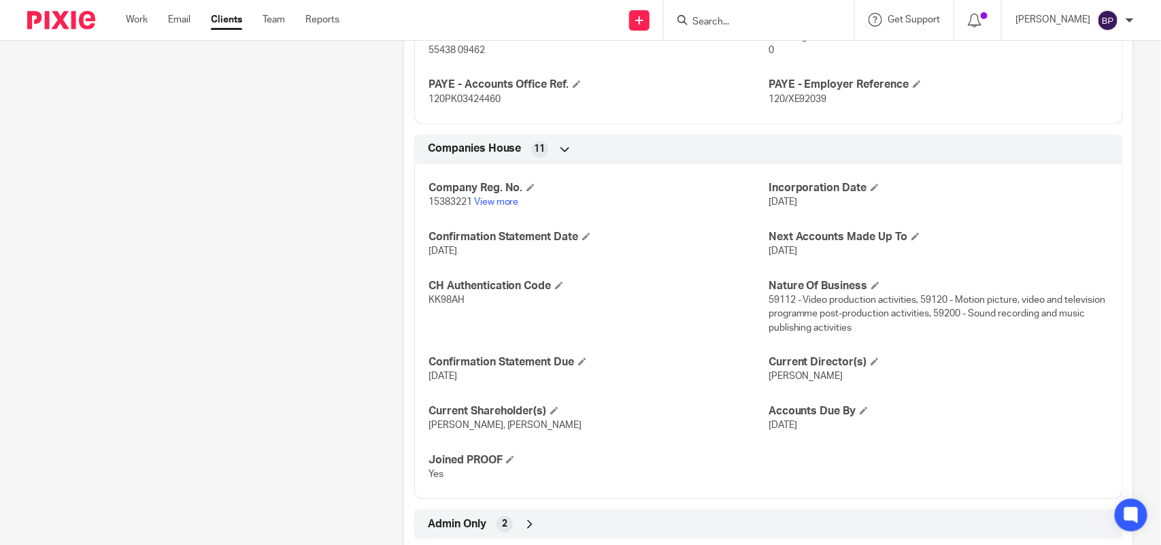
scroll to position [1155, 0]
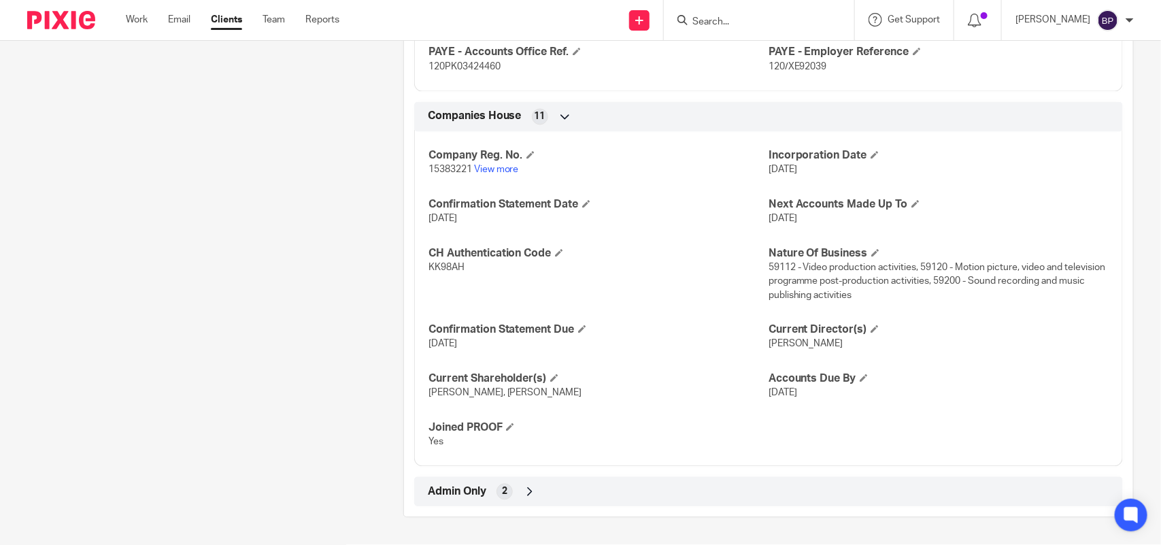
drag, startPoint x: 788, startPoint y: 18, endPoint x: 790, endPoint y: 8, distance: 9.7
click at [788, 12] on form at bounding box center [763, 20] width 145 height 17
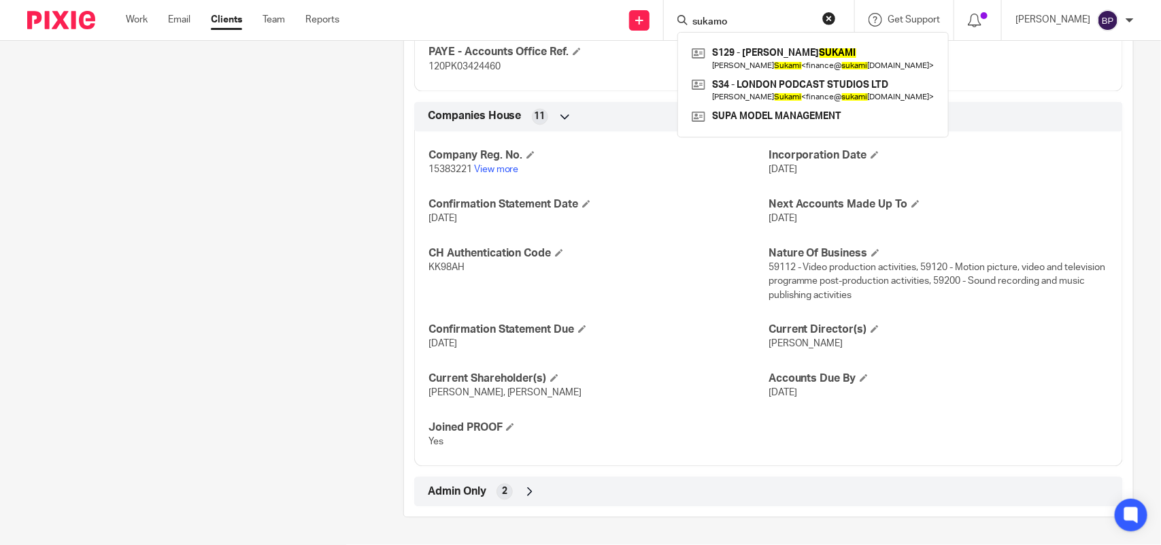
type input "sukamo"
click at [836, 14] on button "reset" at bounding box center [829, 19] width 14 height 14
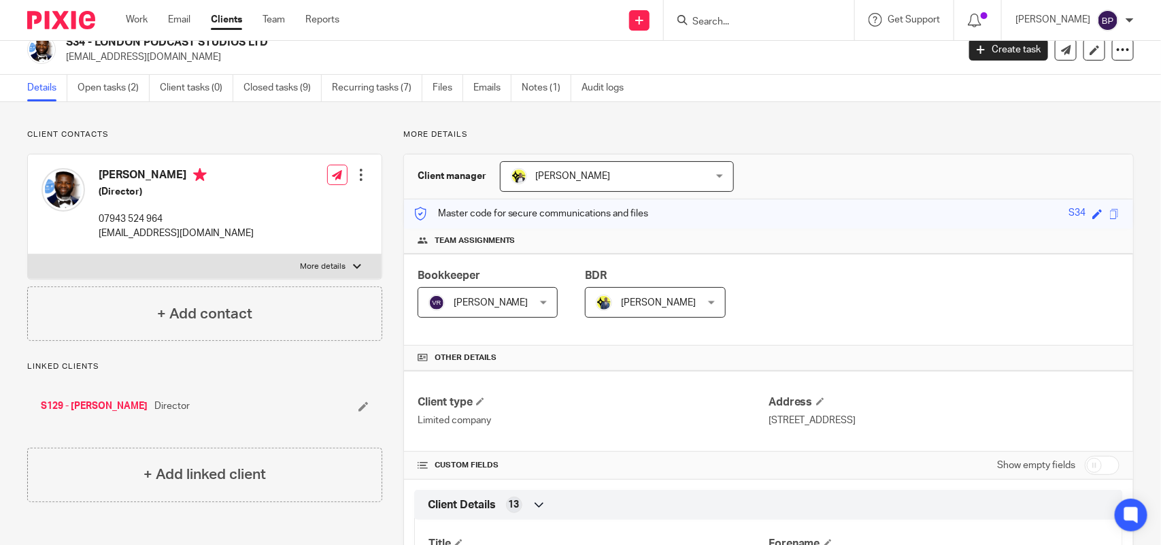
scroll to position [0, 0]
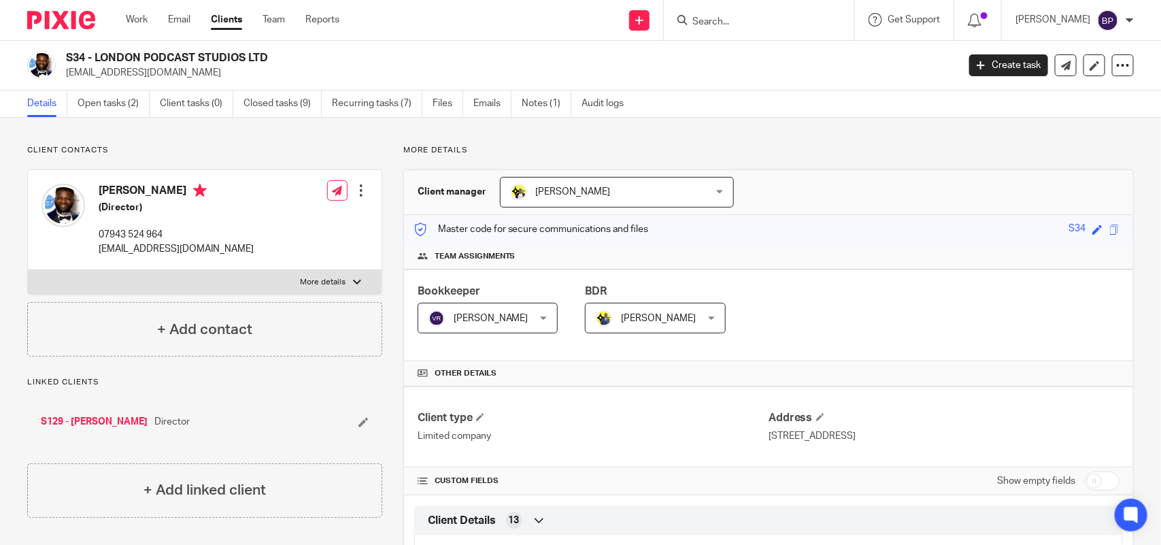
click at [755, 21] on input "Search" at bounding box center [752, 22] width 122 height 12
click at [754, 16] on input "Search" at bounding box center [752, 22] width 122 height 12
paste input "IMHANGBE MARTINS LTD"
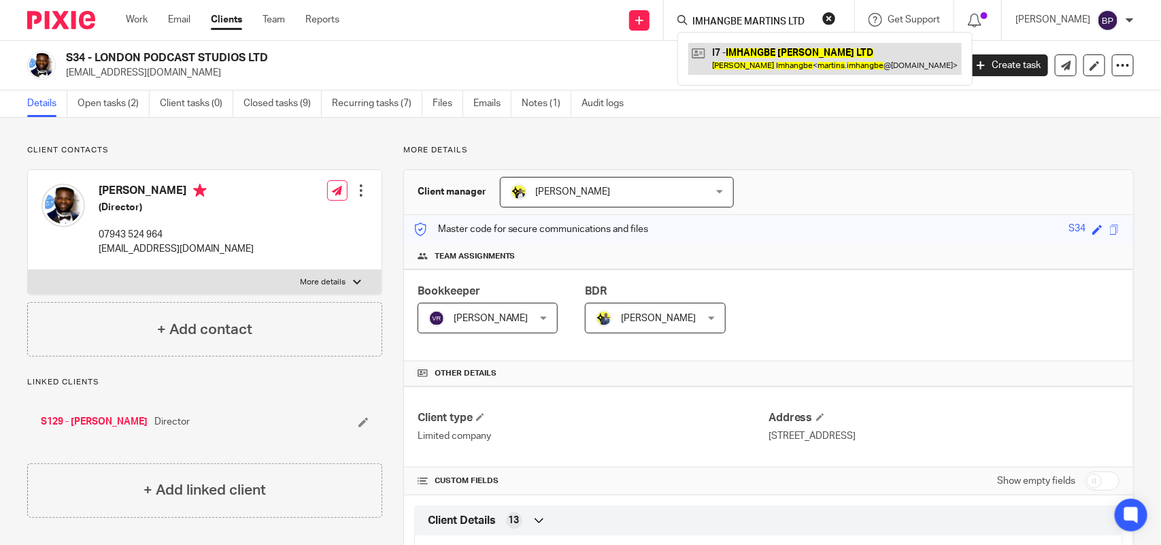
type input "IMHANGBE MARTINS LTD"
click at [759, 46] on link at bounding box center [824, 58] width 273 height 31
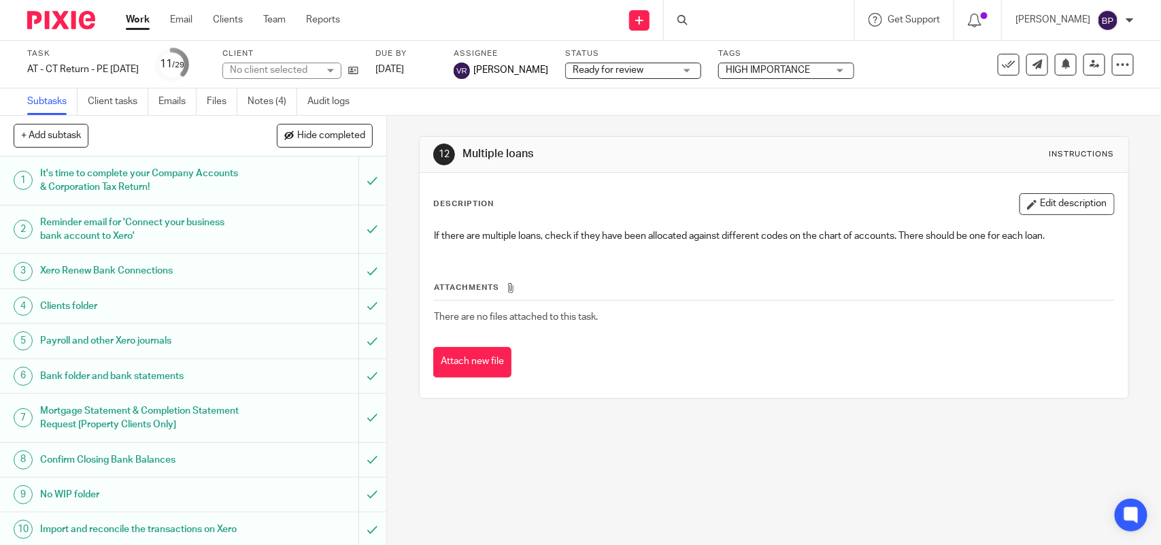
click at [279, 104] on link "Notes (4)" at bounding box center [273, 101] width 50 height 27
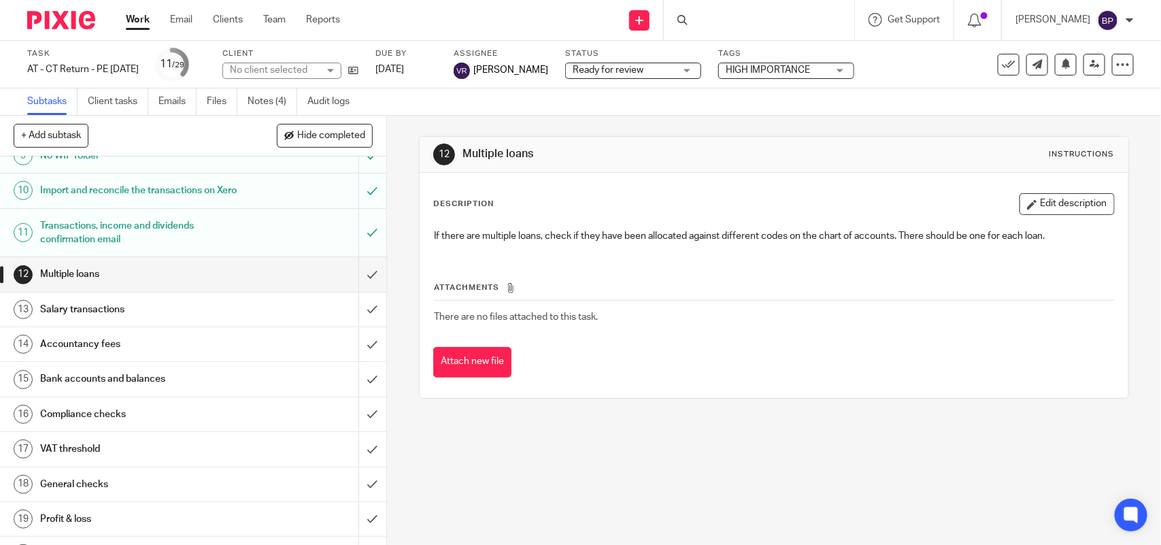
scroll to position [340, 0]
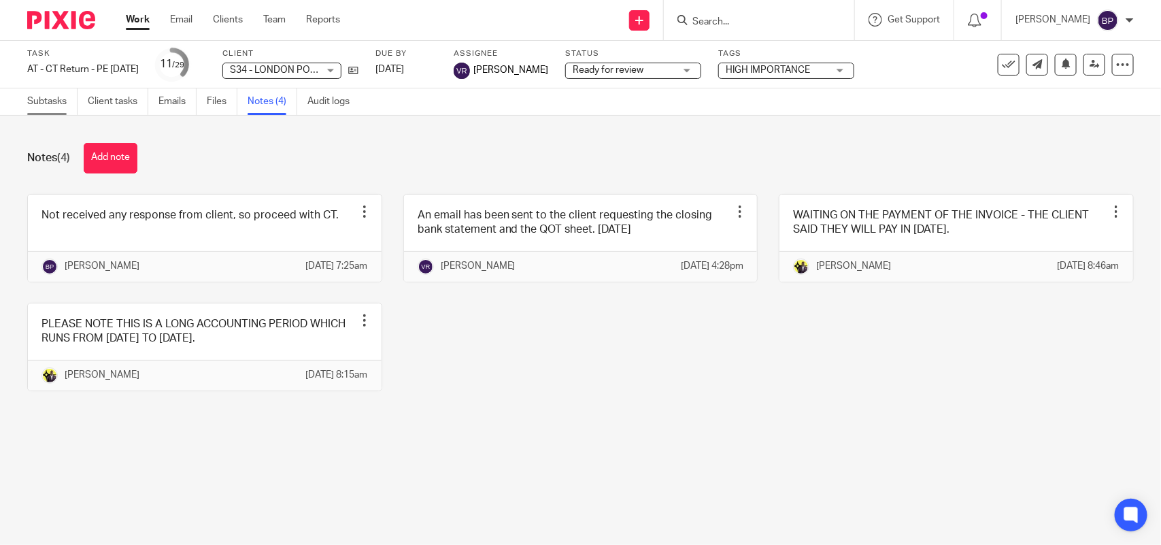
click at [42, 103] on link "Subtasks" at bounding box center [52, 101] width 50 height 27
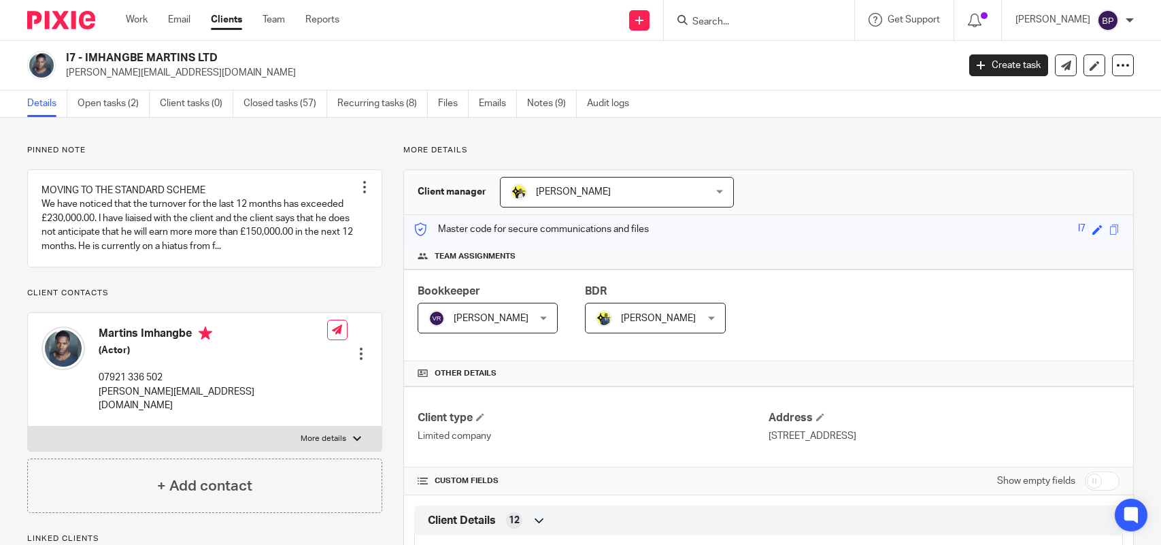
click at [546, 102] on link "Notes (9)" at bounding box center [552, 103] width 50 height 27
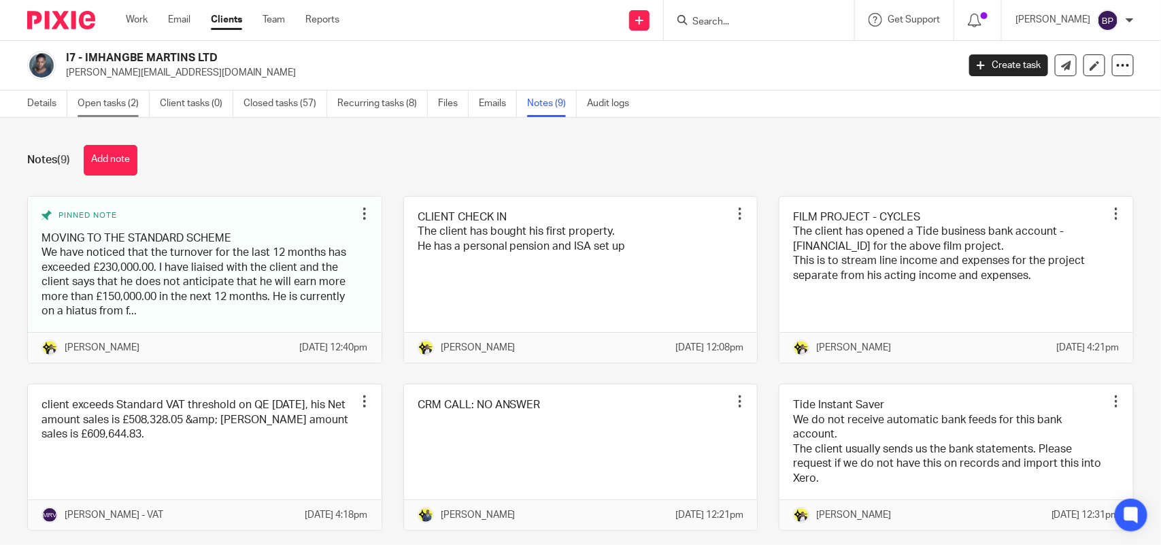
click at [104, 100] on link "Open tasks (2)" at bounding box center [114, 103] width 72 height 27
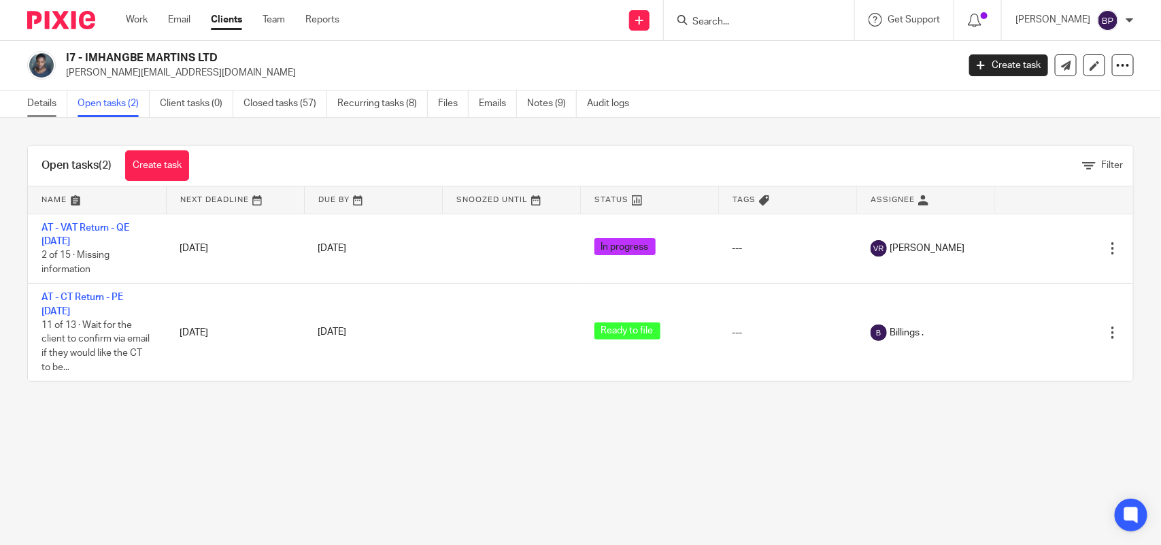
click at [48, 109] on link "Details" at bounding box center [47, 103] width 40 height 27
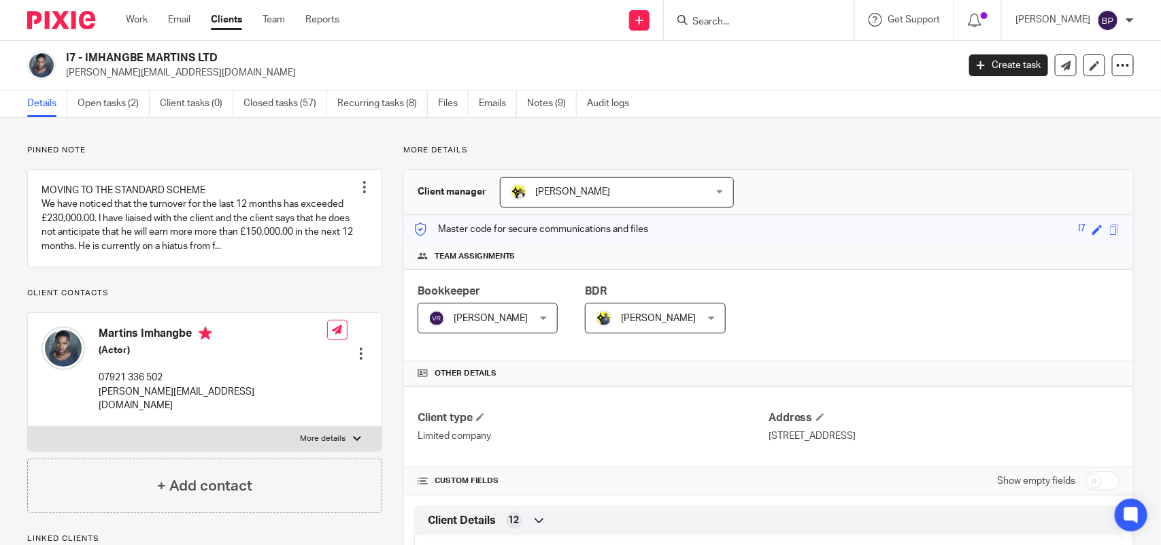
drag, startPoint x: 542, startPoint y: 104, endPoint x: 747, endPoint y: 154, distance: 210.7
click at [542, 103] on link "Notes (9)" at bounding box center [552, 103] width 50 height 27
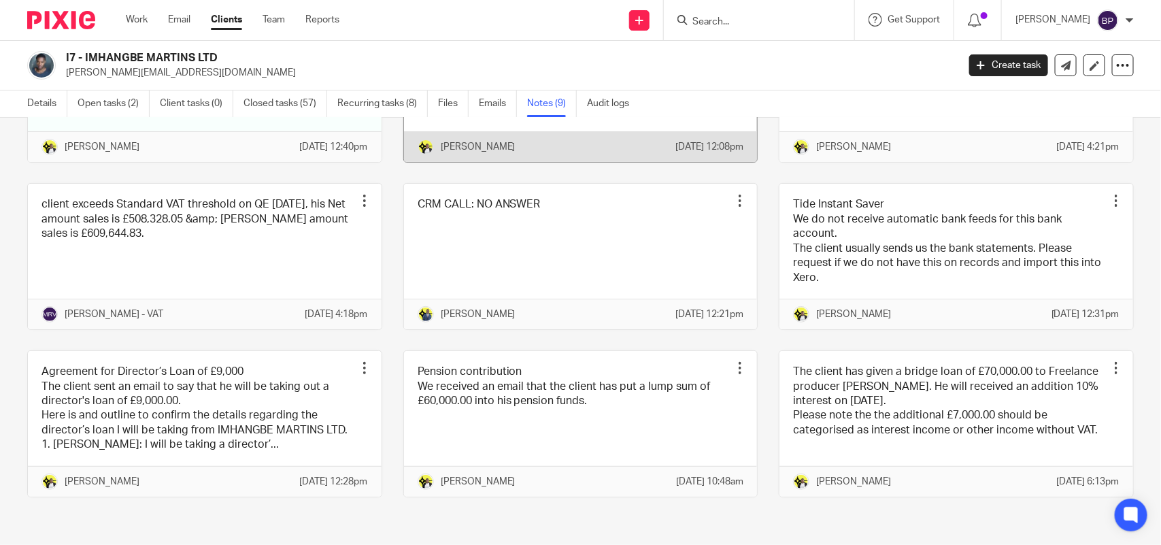
scroll to position [246, 0]
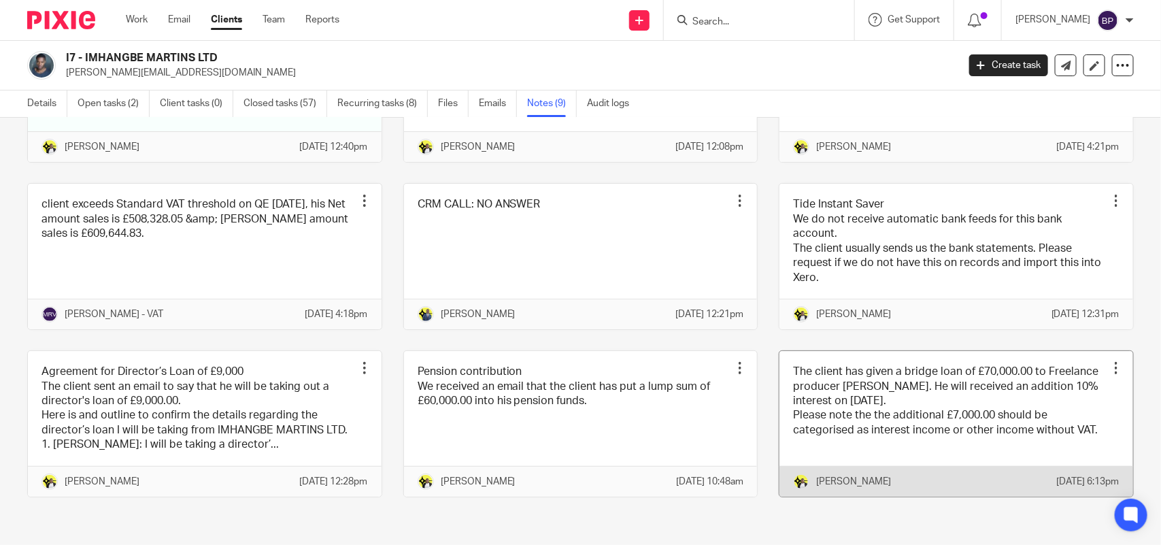
click at [946, 401] on link at bounding box center [957, 424] width 354 height 146
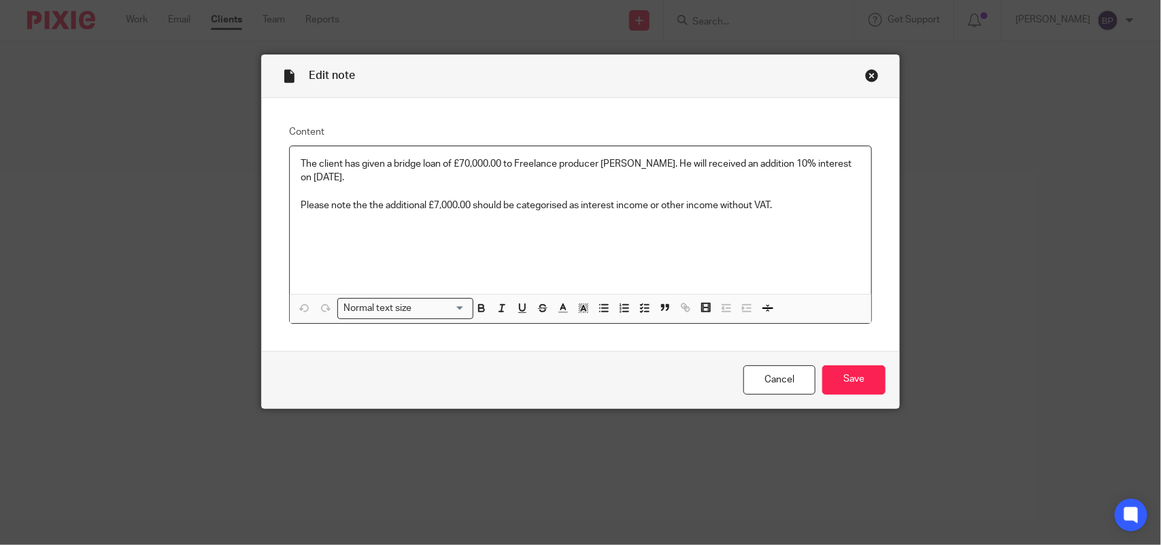
click at [865, 75] on div "Close this dialog window" at bounding box center [872, 76] width 14 height 14
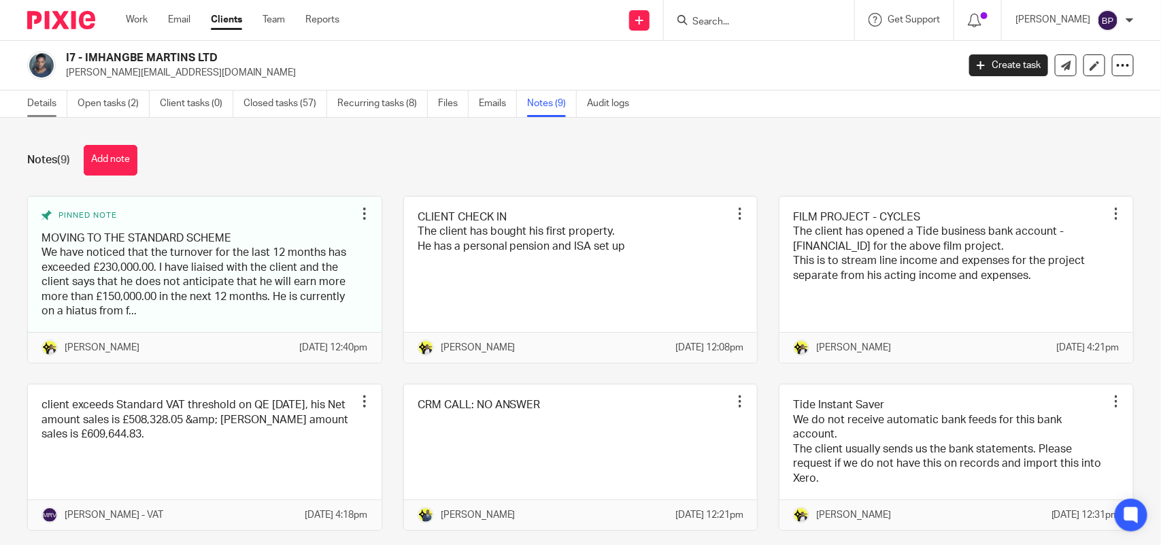
click at [53, 102] on link "Details" at bounding box center [47, 103] width 40 height 27
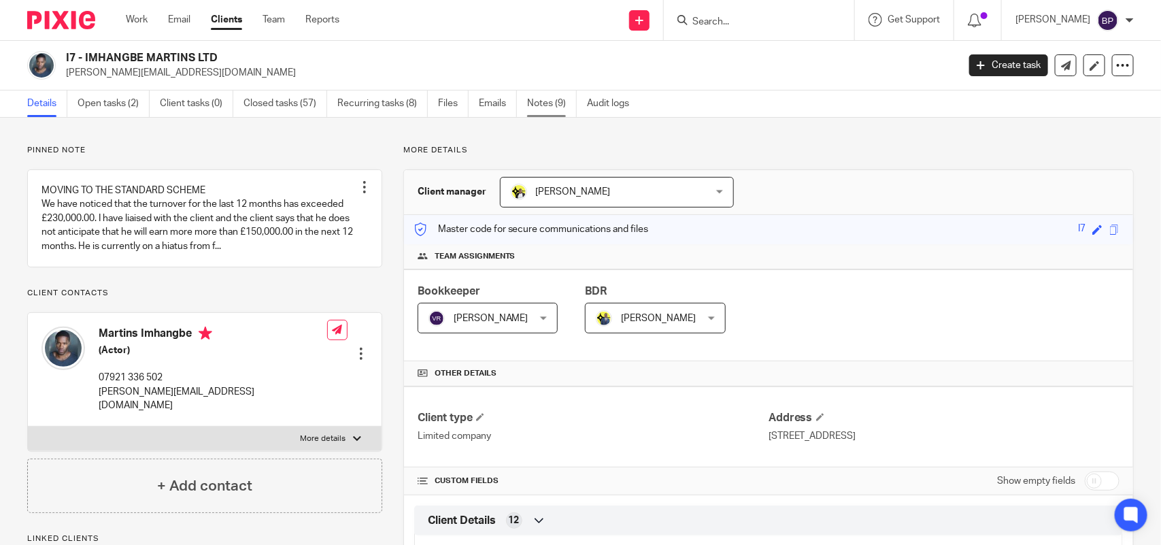
click at [548, 110] on link "Notes (9)" at bounding box center [552, 103] width 50 height 27
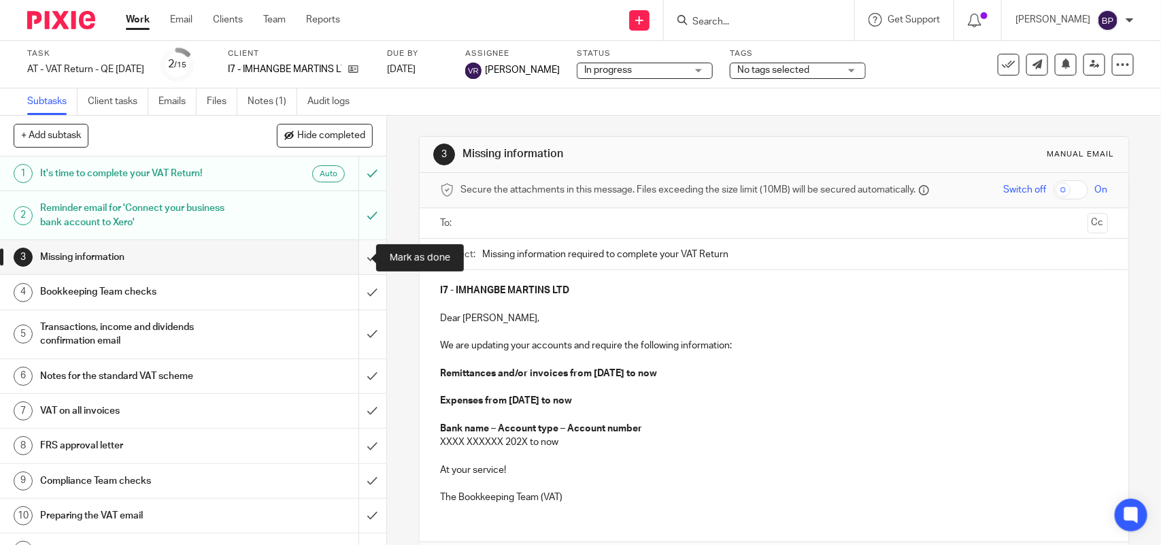
click at [344, 250] on input "submit" at bounding box center [193, 257] width 386 height 34
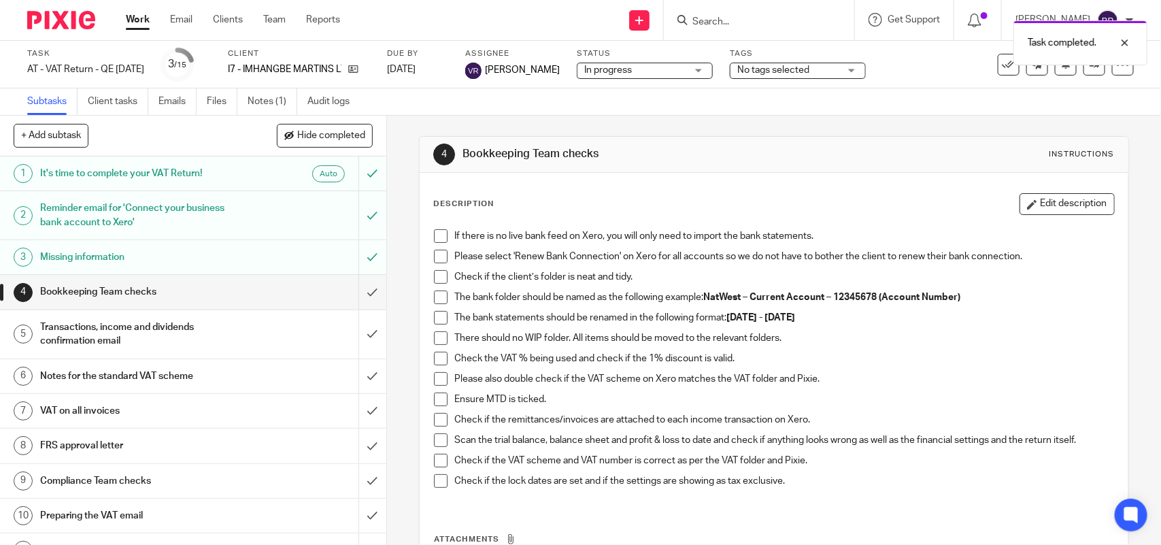
click at [435, 229] on div "If there is no live bank feed on Xero, you will only need to import the bank st…" at bounding box center [773, 363] width 693 height 282
click at [437, 239] on span at bounding box center [441, 236] width 14 height 14
click at [437, 259] on span at bounding box center [441, 257] width 14 height 14
click at [434, 284] on span at bounding box center [441, 277] width 14 height 14
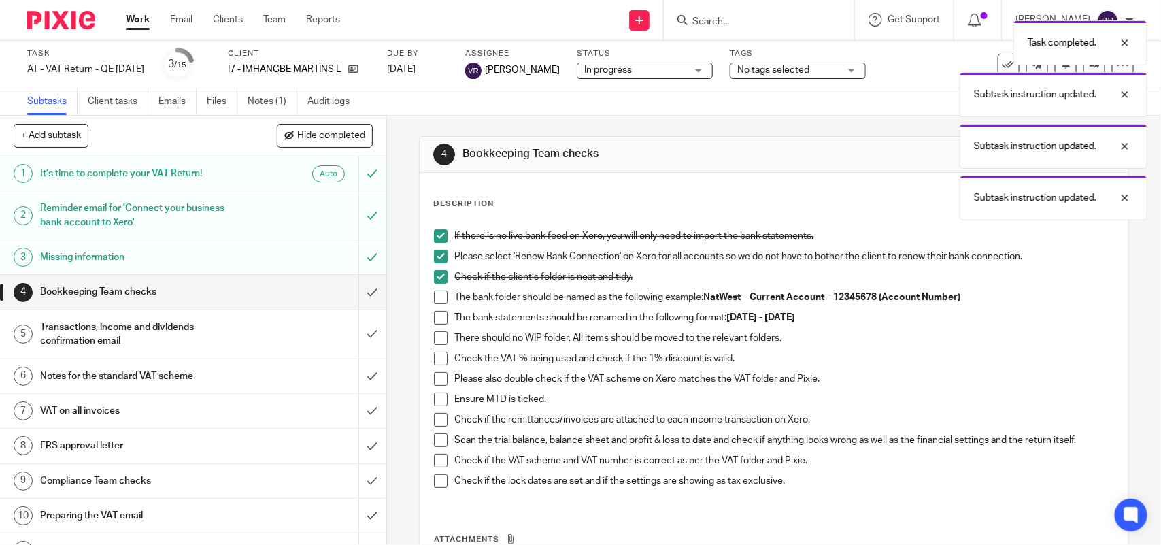
click at [434, 304] on span at bounding box center [441, 297] width 14 height 14
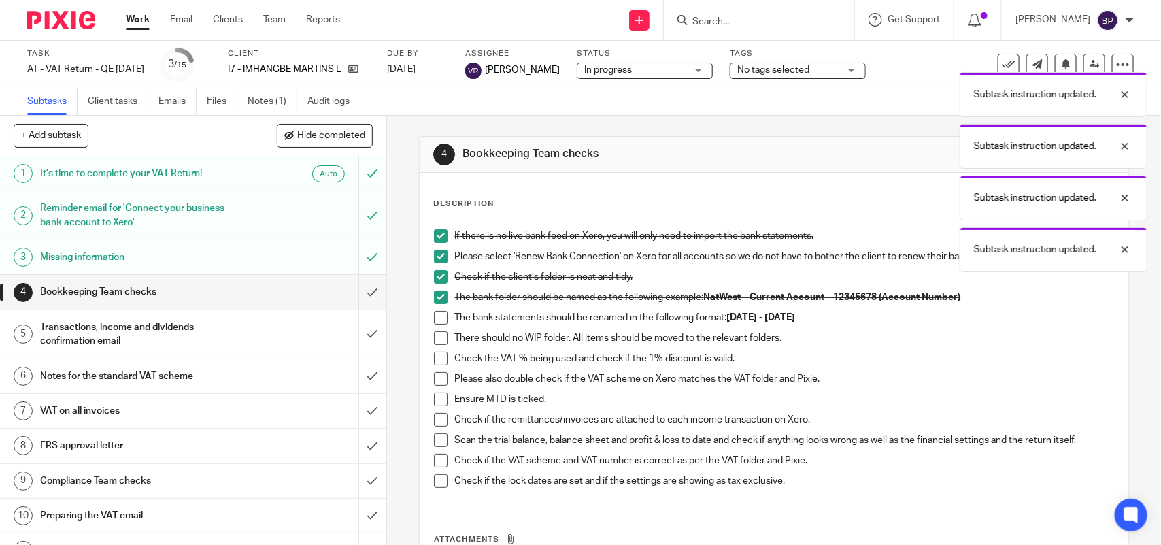
click at [437, 313] on span at bounding box center [441, 318] width 14 height 14
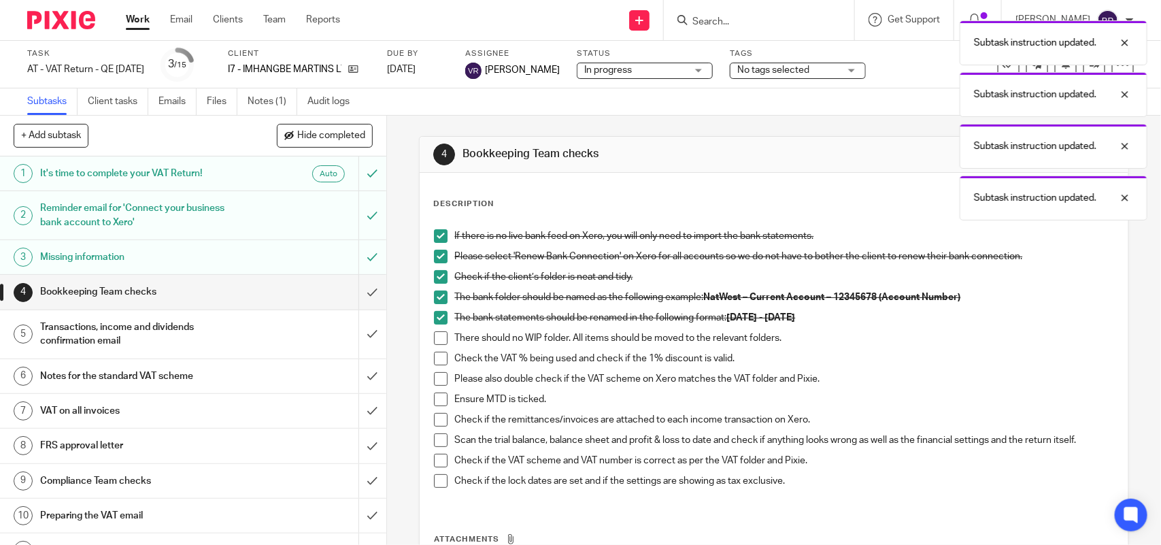
click at [437, 340] on span at bounding box center [441, 338] width 14 height 14
click at [437, 361] on span at bounding box center [441, 359] width 14 height 14
click at [437, 380] on span at bounding box center [441, 379] width 14 height 14
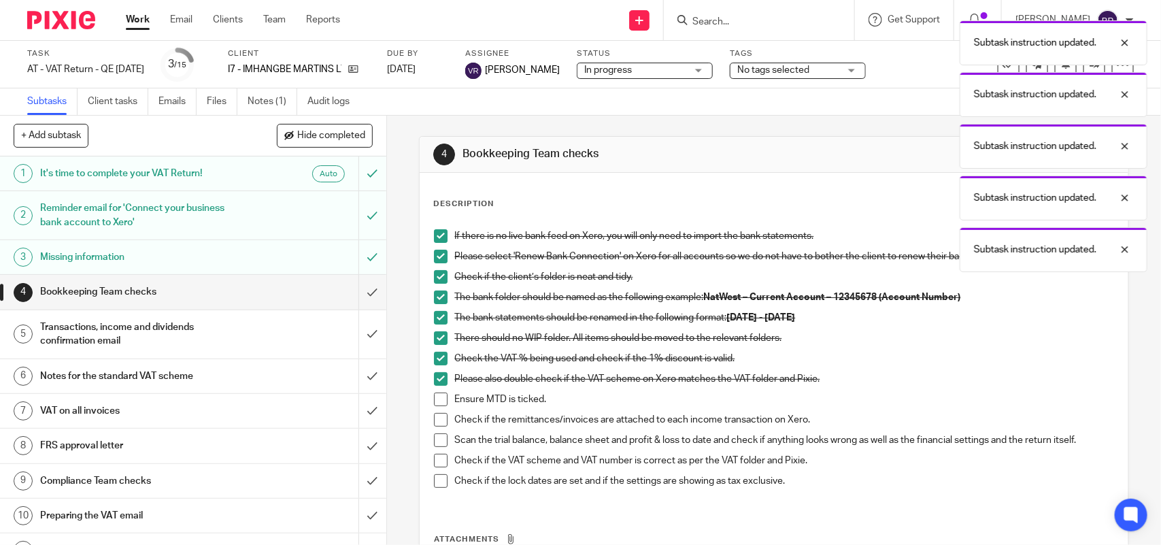
click at [436, 402] on span at bounding box center [441, 399] width 14 height 14
click at [435, 423] on span at bounding box center [441, 420] width 14 height 14
click at [437, 439] on span at bounding box center [441, 440] width 14 height 14
click at [439, 461] on span at bounding box center [441, 461] width 14 height 14
click at [439, 478] on span at bounding box center [441, 481] width 14 height 14
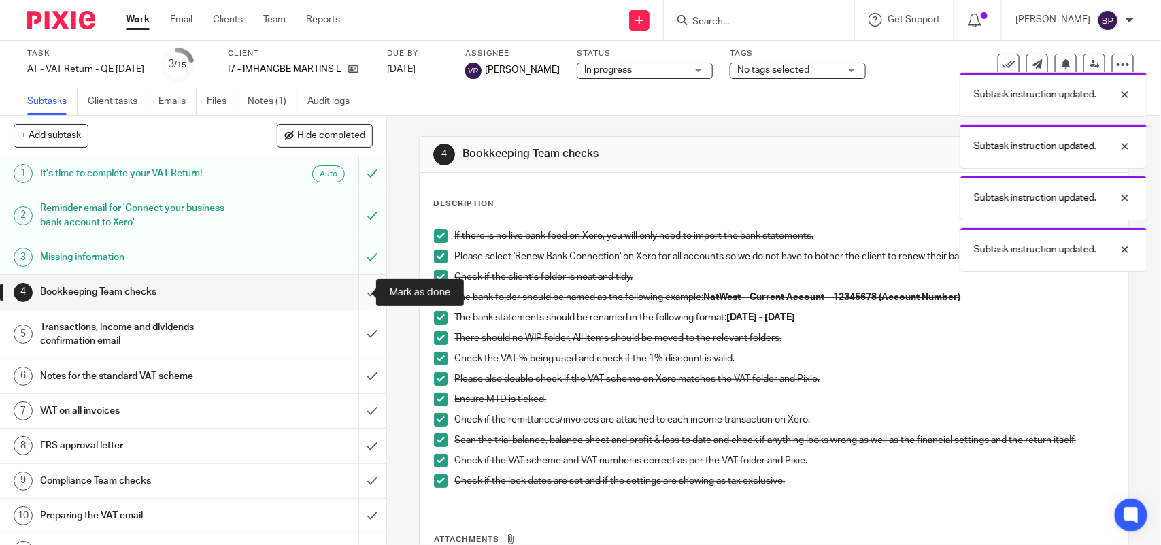
click at [344, 287] on input "submit" at bounding box center [193, 292] width 386 height 34
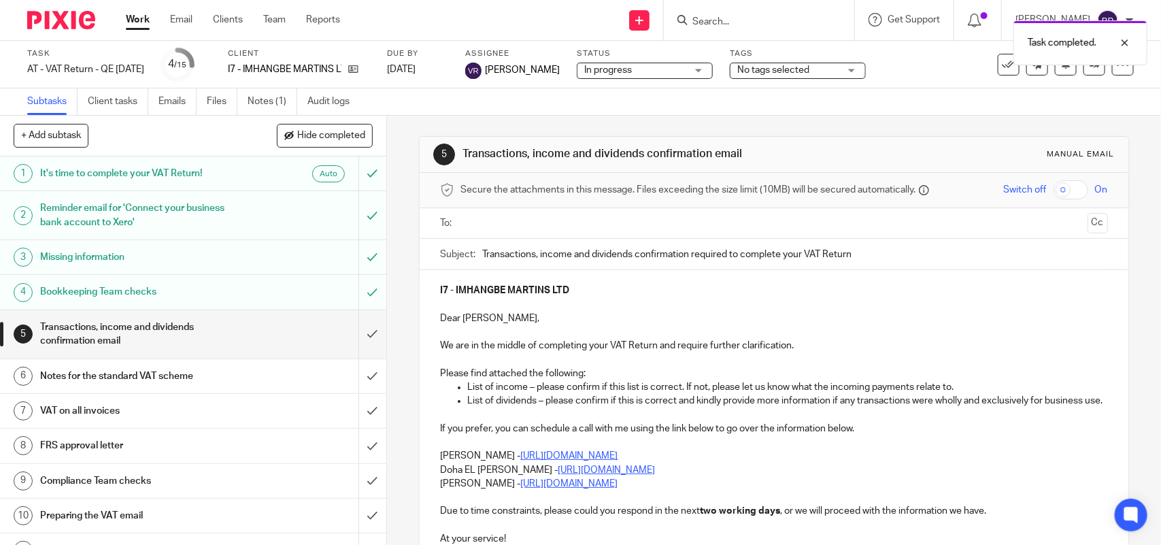
click at [528, 226] on input "text" at bounding box center [773, 224] width 616 height 16
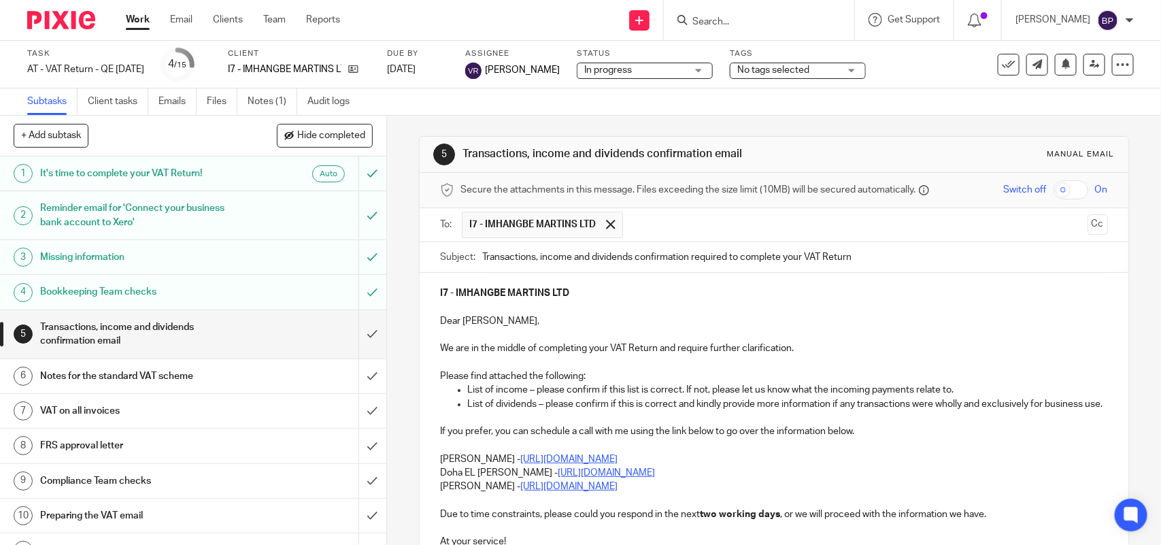
click at [565, 260] on input "Transactions, income and dividends confirmation required to complete your VAT R…" at bounding box center [794, 257] width 625 height 31
type input "Transactions and income confirmation required to complete your VAT Return"
click at [481, 411] on p "List of dividends – please confirm if this is correct and kindly provide more i…" at bounding box center [787, 404] width 640 height 14
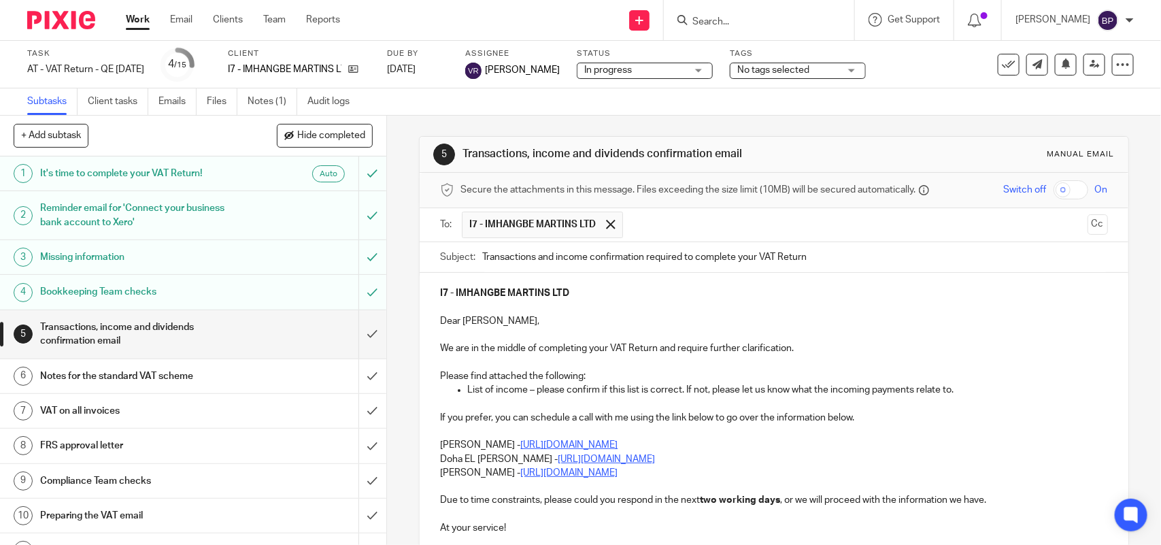
click at [434, 459] on div "I7 - IMHANGBE MARTINS LTD Dear Martins, We are in the middle of completing your…" at bounding box center [774, 422] width 708 height 299
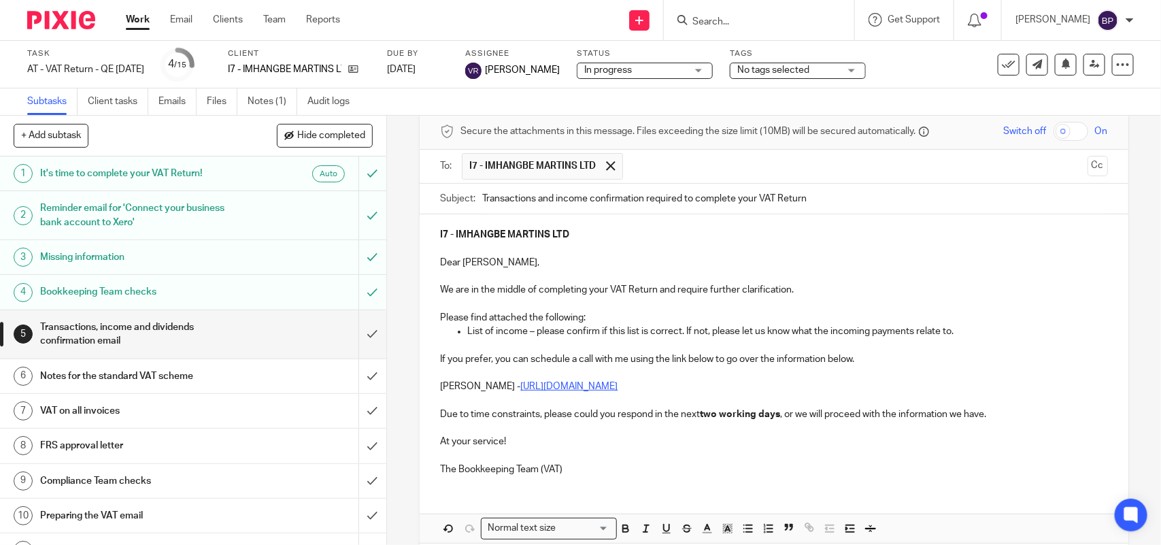
scroll to position [124, 0]
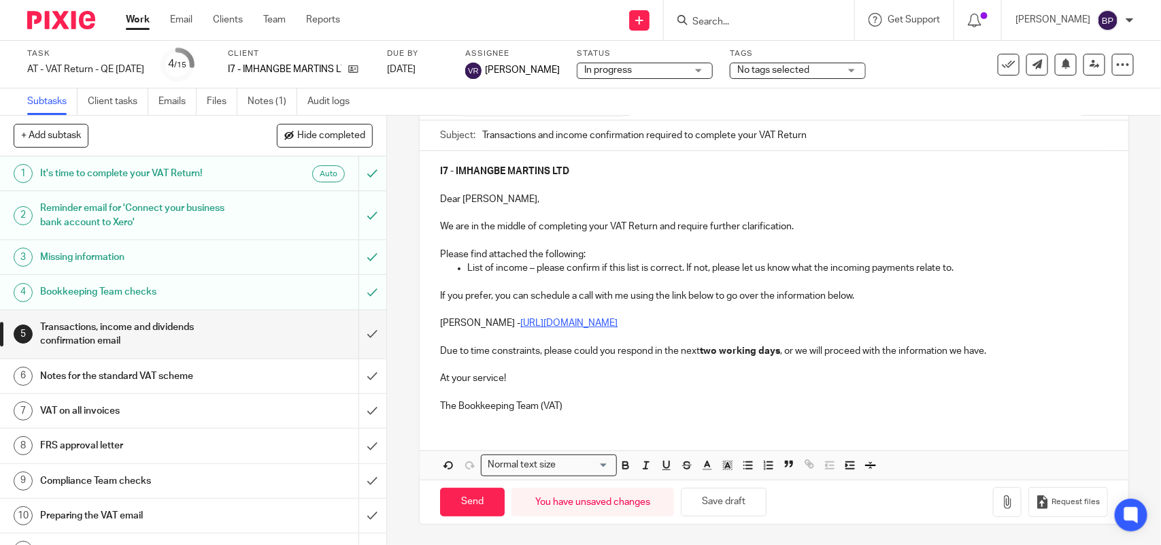
drag, startPoint x: 746, startPoint y: 505, endPoint x: 895, endPoint y: 296, distance: 257.1
click at [745, 505] on button "Save draft" at bounding box center [724, 502] width 86 height 29
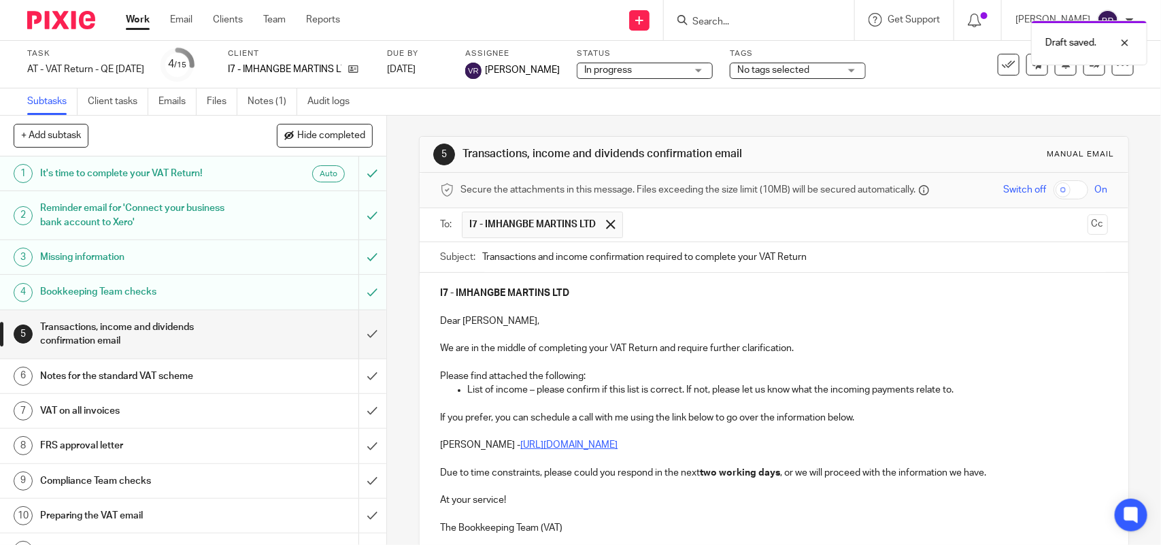
click at [636, 69] on span "In progress" at bounding box center [635, 70] width 102 height 14
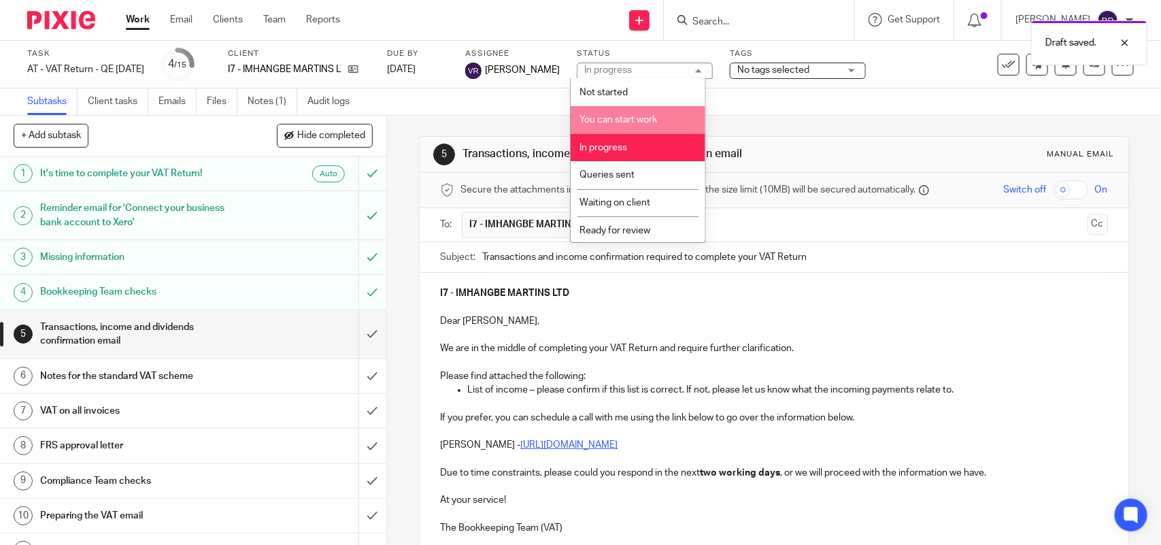
scroll to position [55, 0]
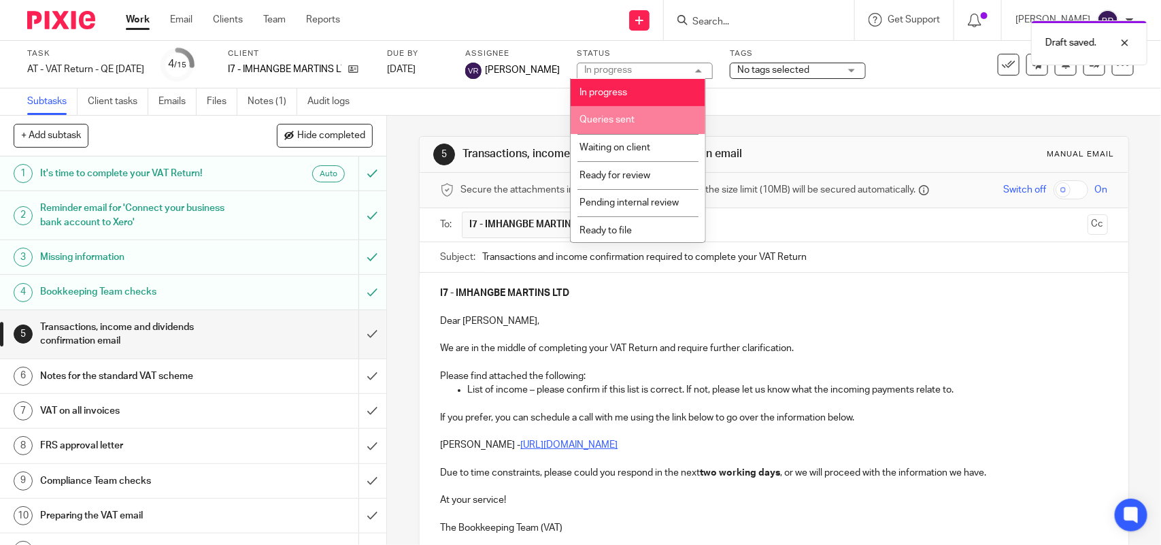
click at [650, 117] on li "Queries sent" at bounding box center [638, 120] width 135 height 28
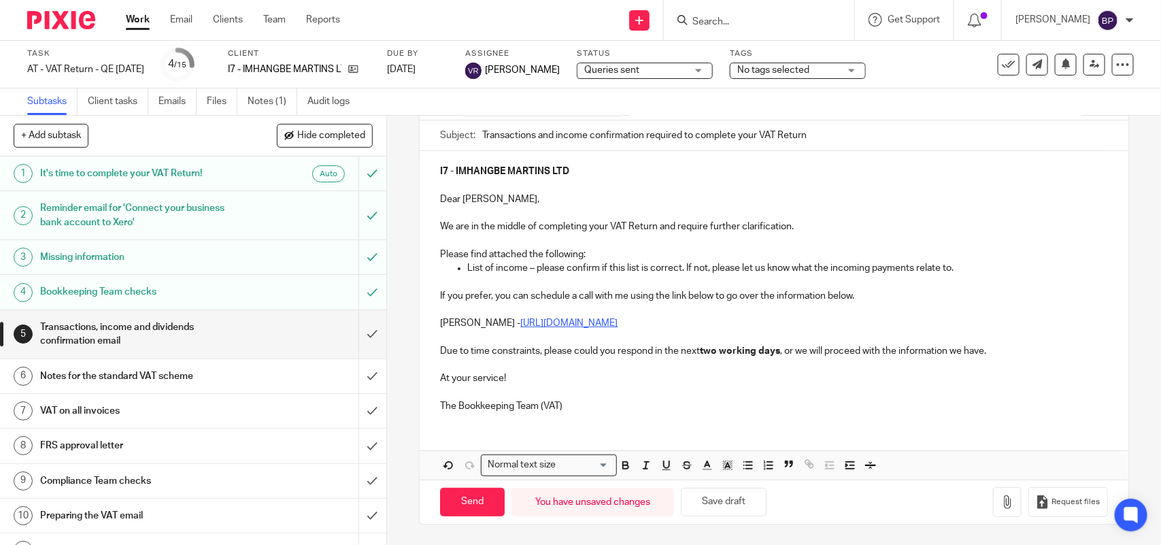
scroll to position [124, 0]
click at [1001, 507] on icon "button" at bounding box center [1008, 502] width 14 height 14
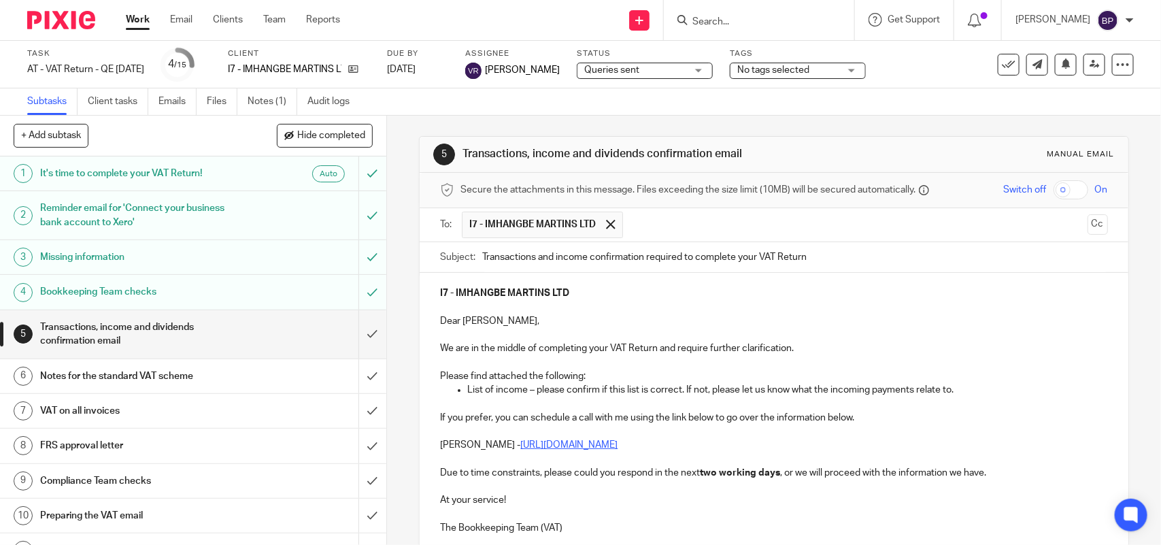
scroll to position [202, 0]
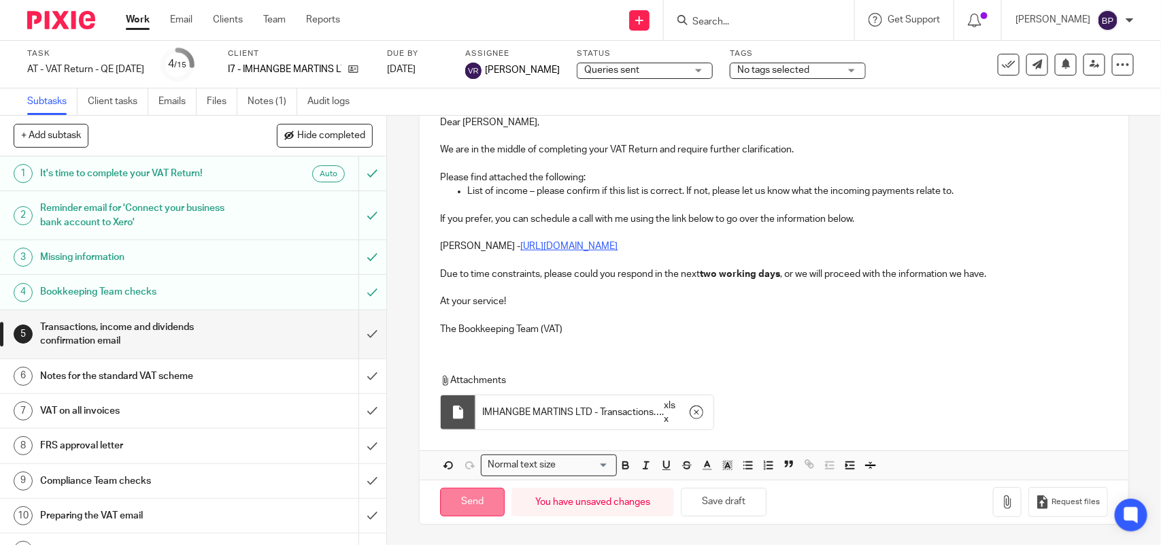
click at [488, 498] on input "Send" at bounding box center [472, 502] width 65 height 29
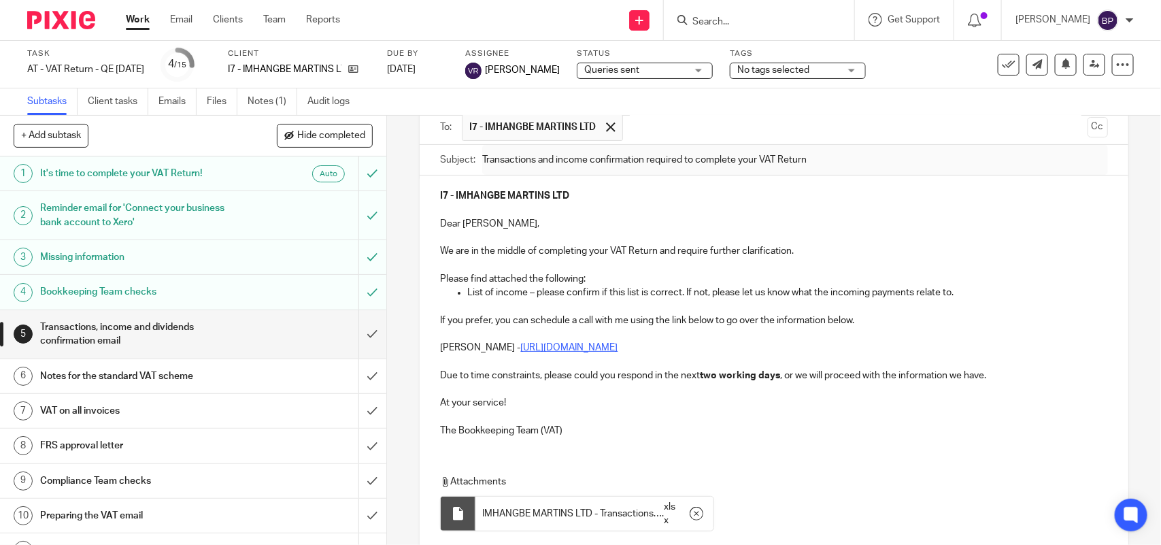
scroll to position [0, 0]
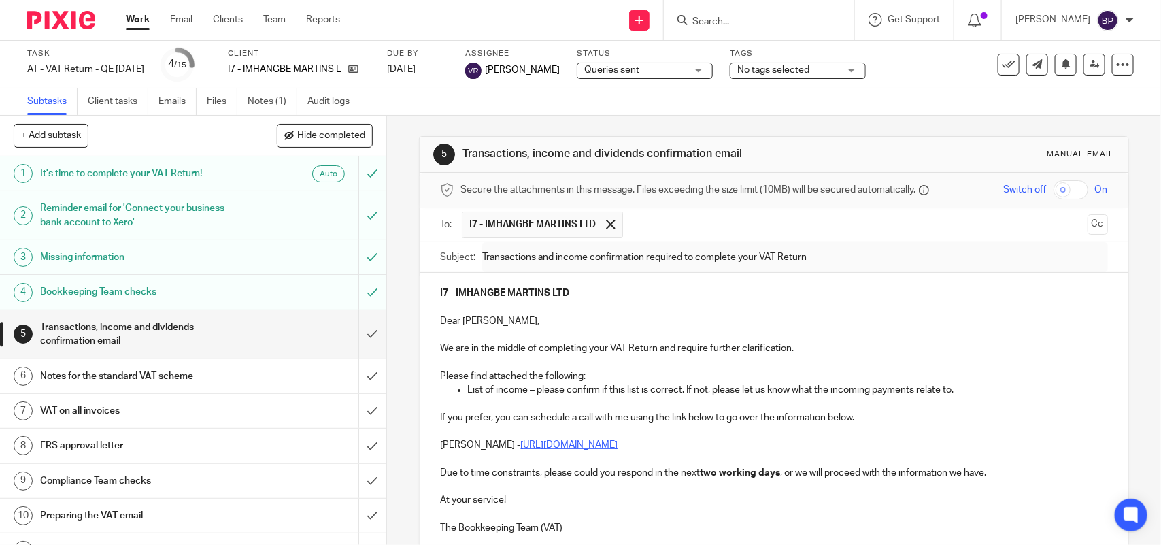
type input "Sent"
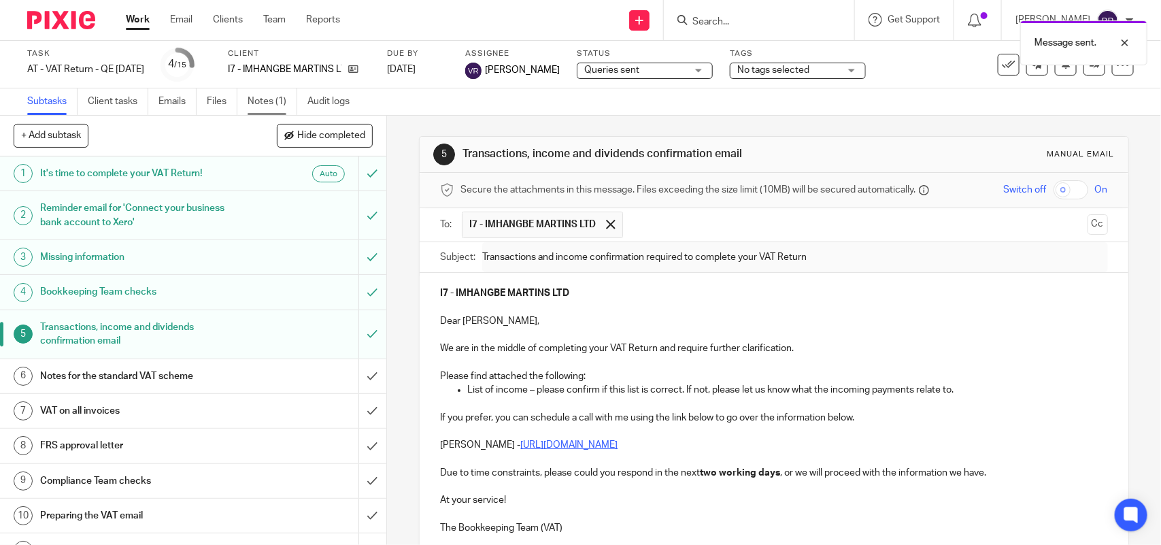
click at [273, 92] on link "Notes (1)" at bounding box center [273, 101] width 50 height 27
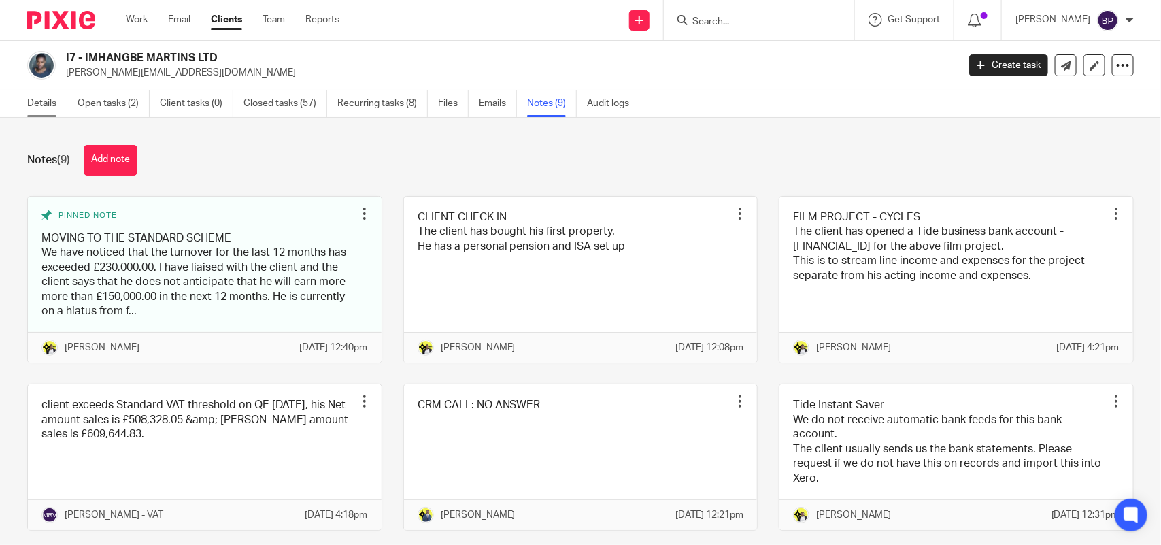
click at [44, 103] on link "Details" at bounding box center [47, 103] width 40 height 27
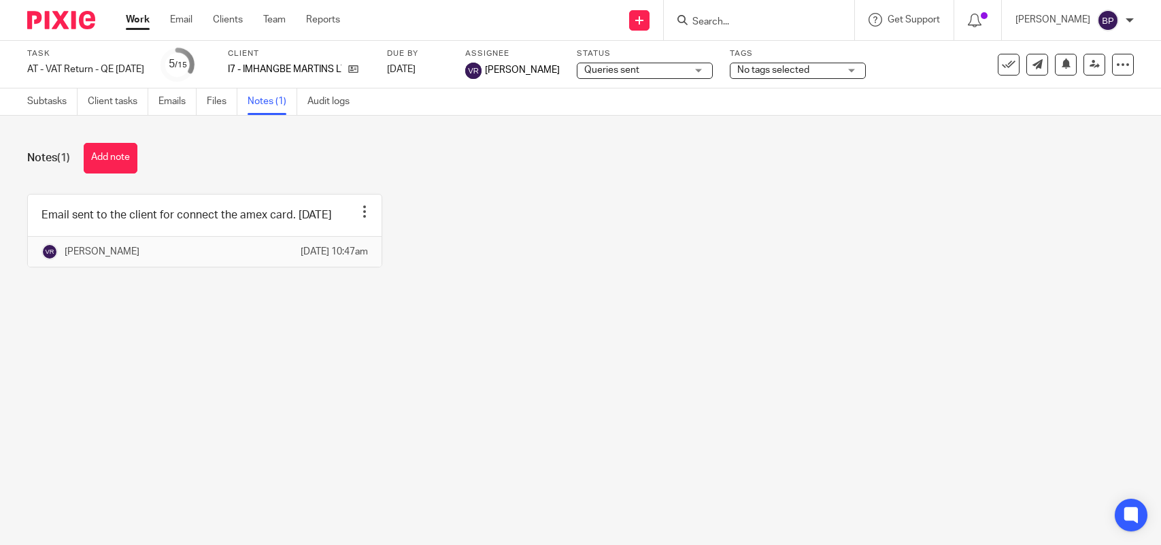
click at [120, 168] on button "Add note" at bounding box center [111, 158] width 54 height 31
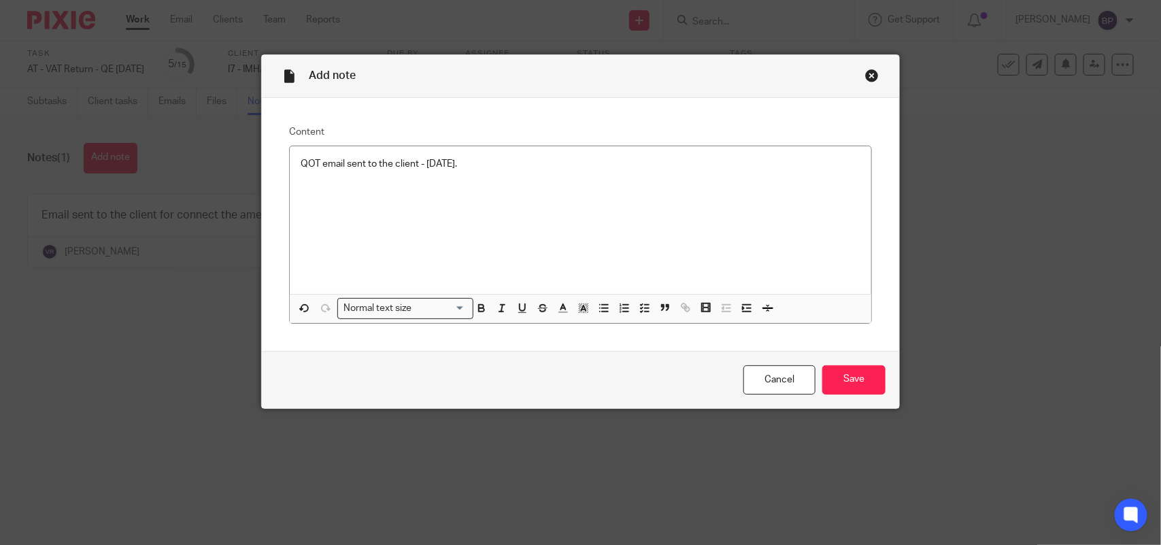
click at [865, 358] on div "Cancel Save" at bounding box center [580, 379] width 637 height 57
click at [862, 367] on input "Save" at bounding box center [853, 379] width 63 height 29
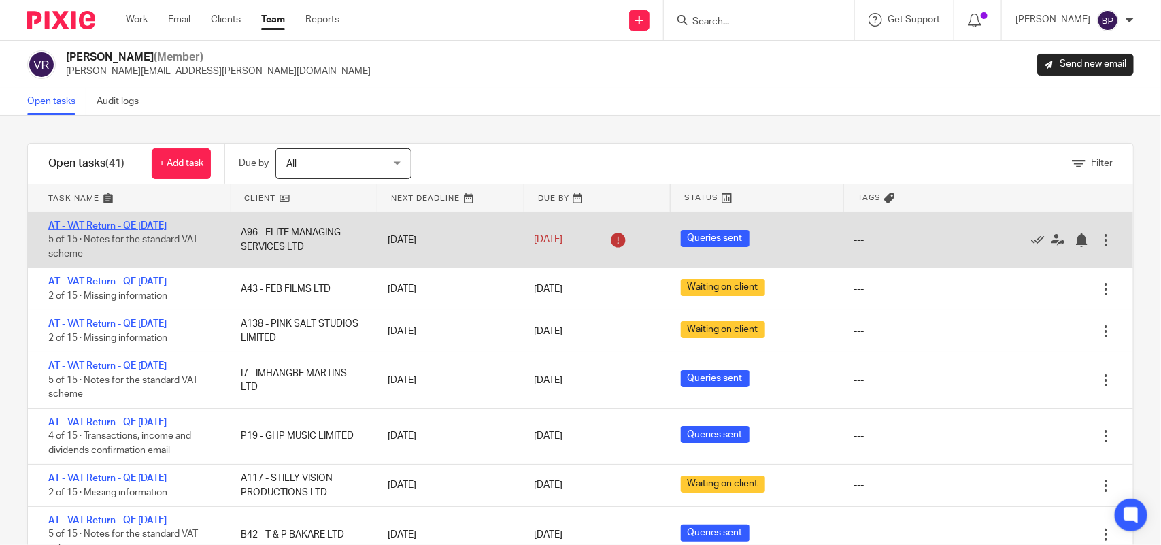
click at [167, 228] on link "AT - VAT Return - QE 31-07-2025" at bounding box center [107, 226] width 118 height 10
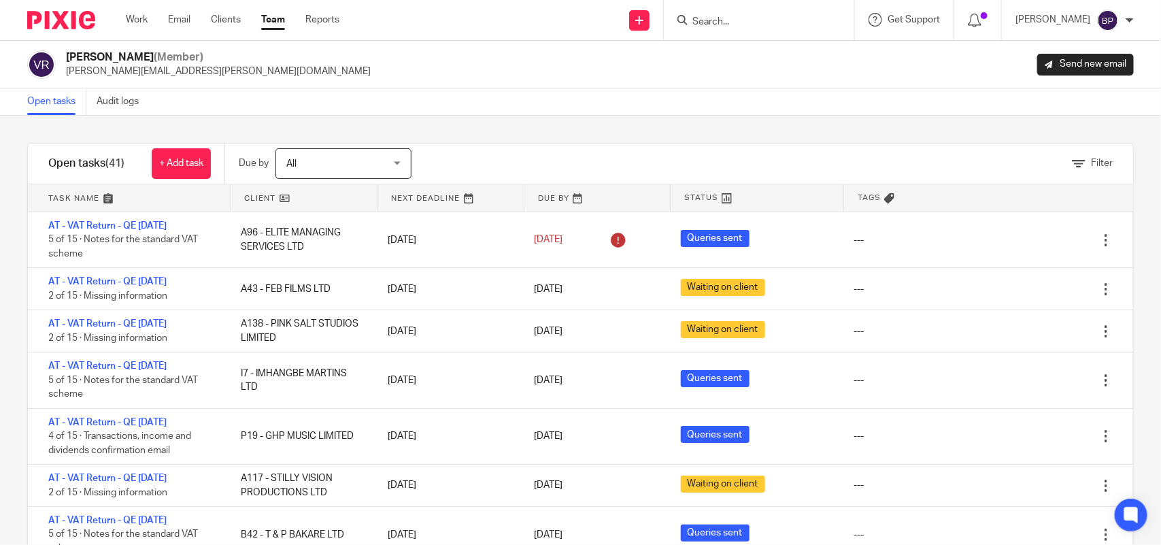
click at [529, 133] on div "Filter tasks Only show tasks matching all of these conditions 1 Client name Is …" at bounding box center [580, 330] width 1161 height 429
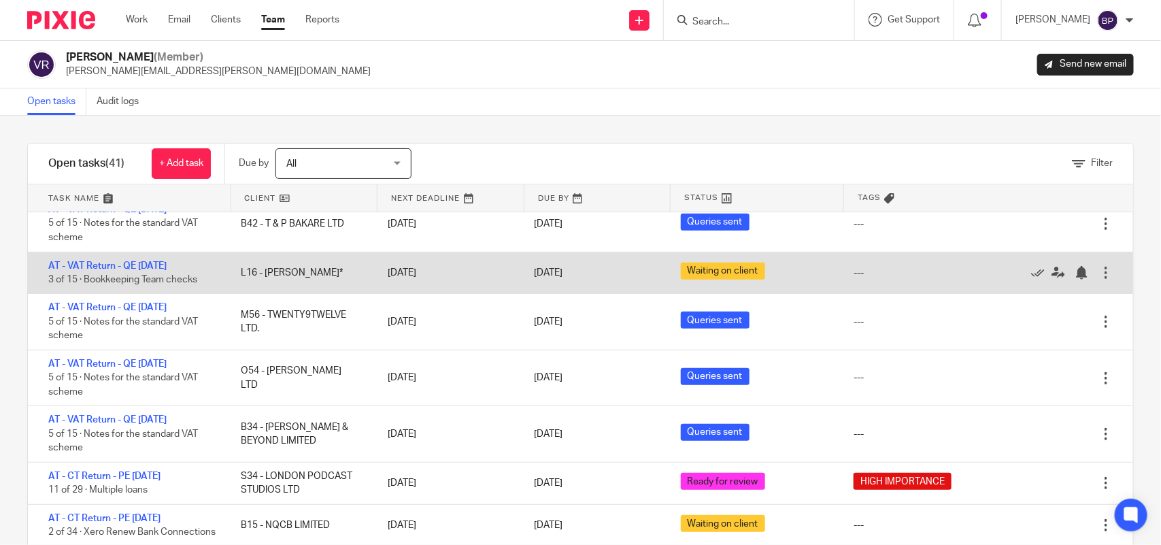
scroll to position [340, 0]
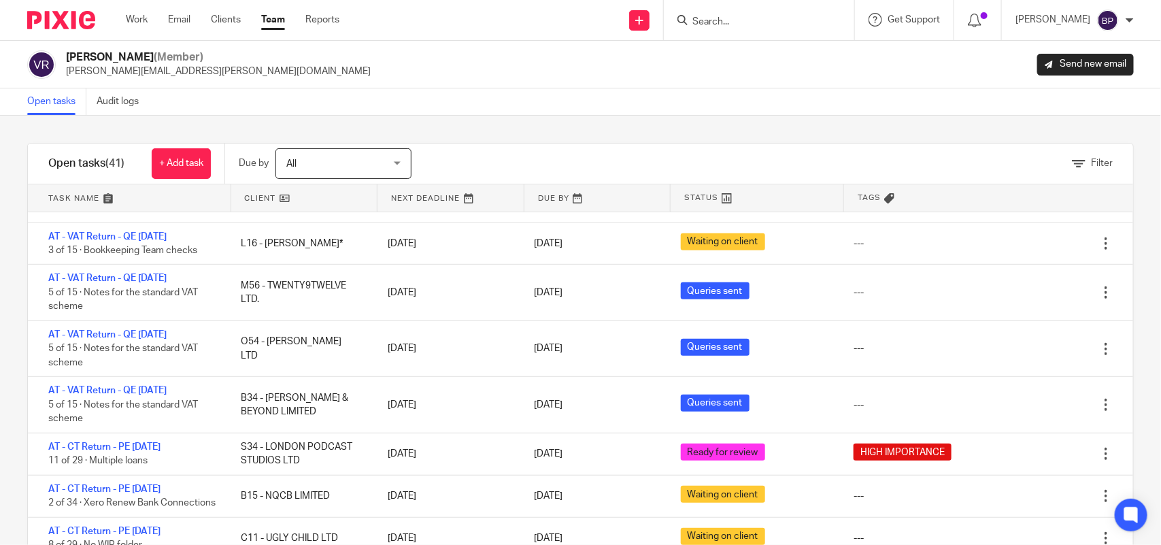
click at [616, 130] on div "Filter tasks Only show tasks matching all of these conditions 1 Client name Is …" at bounding box center [580, 330] width 1161 height 429
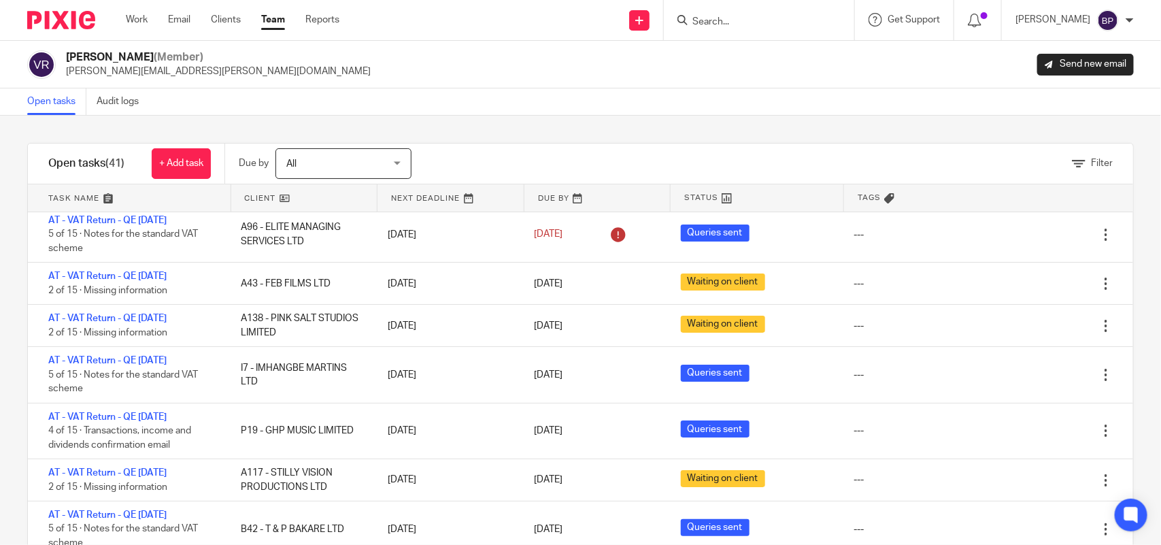
scroll to position [0, 0]
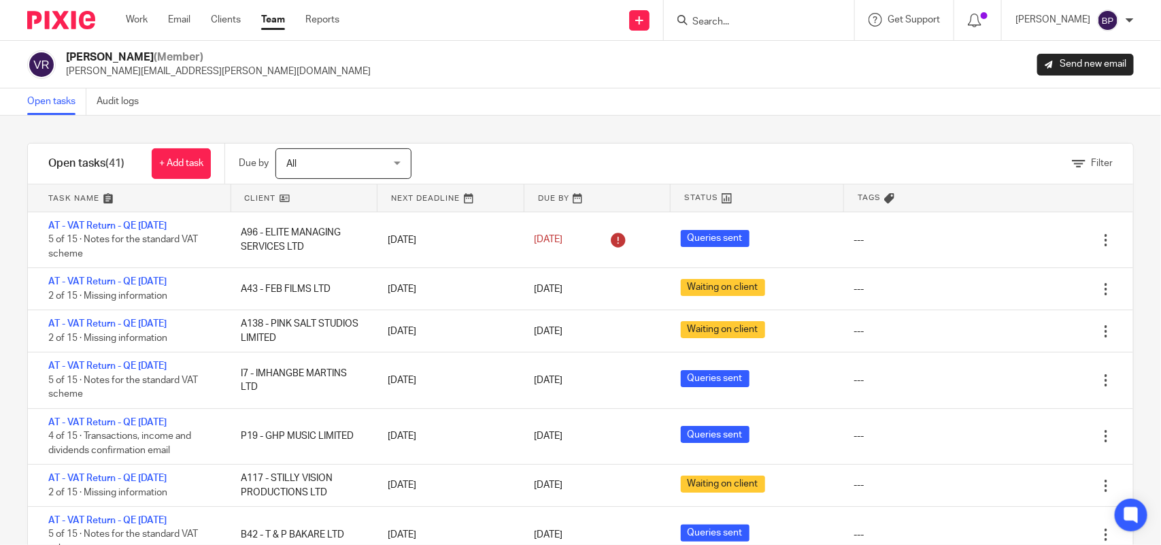
drag, startPoint x: 758, startPoint y: 113, endPoint x: 762, endPoint y: 103, distance: 10.1
click at [760, 105] on div "Open tasks Audit logs" at bounding box center [580, 101] width 1161 height 27
click at [48, 105] on link "Open tasks" at bounding box center [56, 101] width 59 height 27
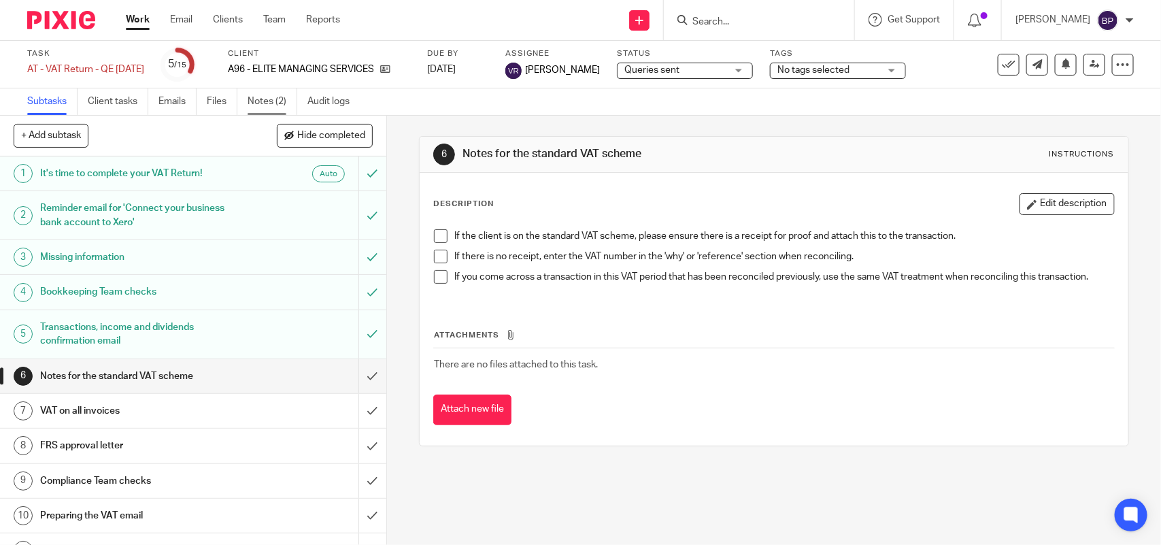
click at [270, 102] on link "Notes (2)" at bounding box center [273, 101] width 50 height 27
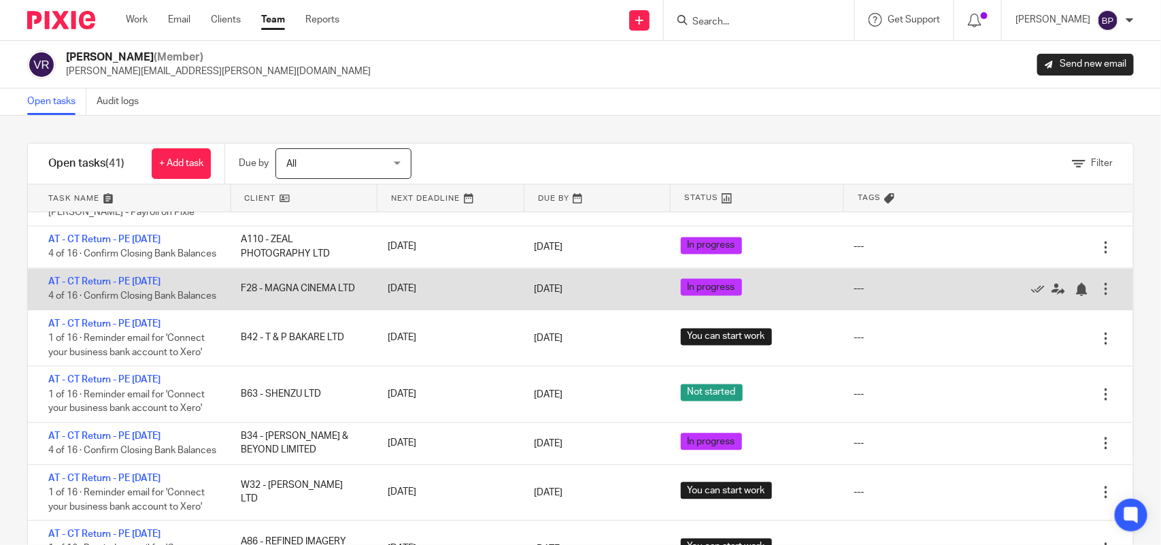
scroll to position [1275, 0]
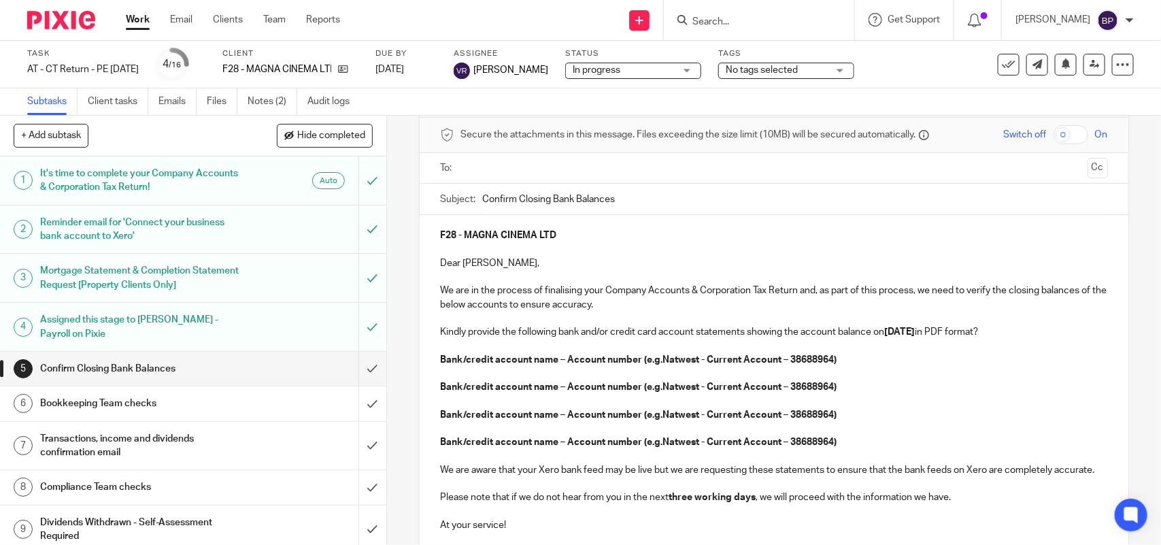
scroll to position [85, 0]
